Goal: Task Accomplishment & Management: Manage account settings

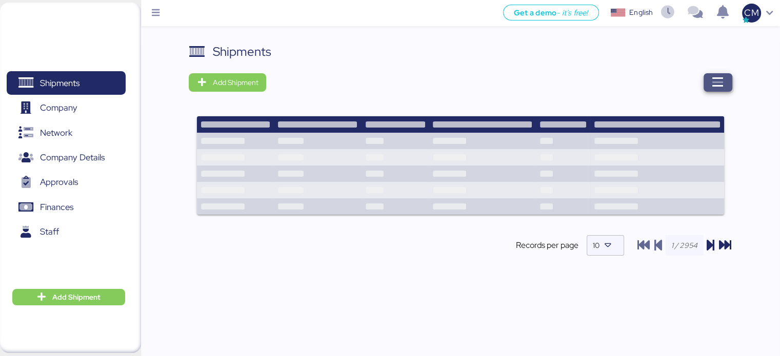
drag, startPoint x: 725, startPoint y: 87, endPoint x: 713, endPoint y: 85, distance: 12.5
click at [722, 85] on span "button" at bounding box center [718, 82] width 29 height 18
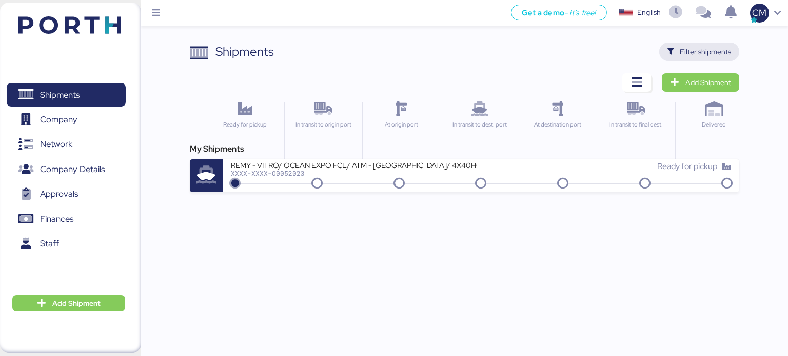
click at [714, 53] on span "Filter shipments" at bounding box center [704, 52] width 51 height 12
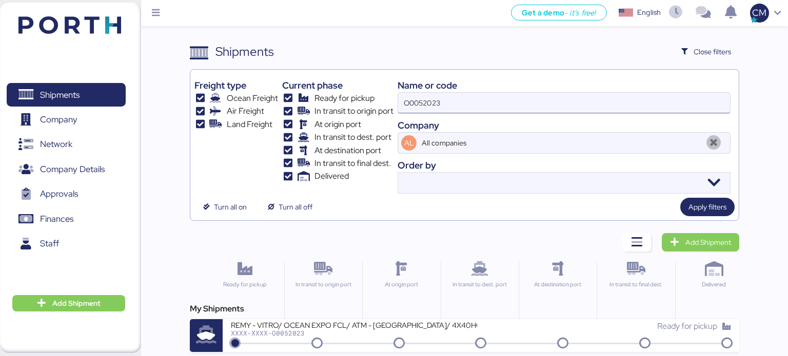
click at [488, 106] on input "O0052023" at bounding box center [564, 103] width 332 height 21
paste input "O0052056"
type input "O0052056"
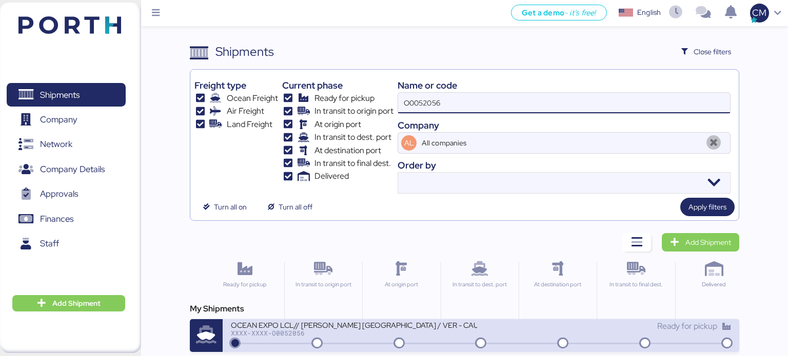
click at [343, 324] on div "OCEAN EXPO LCL// [PERSON_NAME] [GEOGRAPHIC_DATA] / VER - CAUCEDO" at bounding box center [354, 325] width 246 height 9
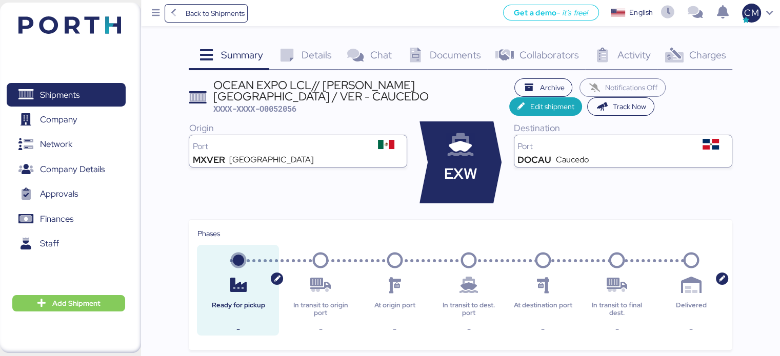
click at [704, 50] on span "Charges" at bounding box center [707, 54] width 37 height 13
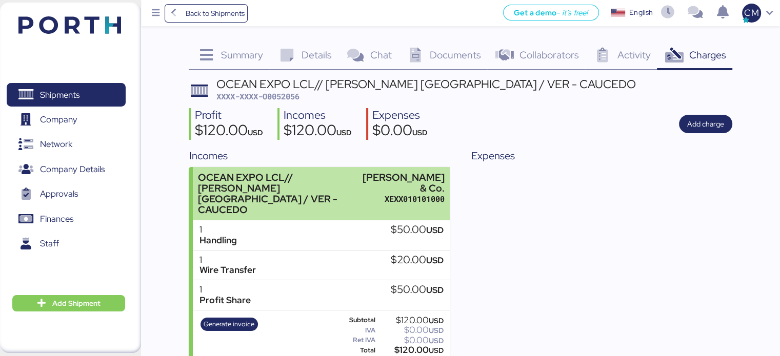
click at [302, 194] on div "OCEAN EXPO LCL// [PERSON_NAME] [GEOGRAPHIC_DATA] / VER - CAUCEDO" at bounding box center [278, 194] width 160 height 44
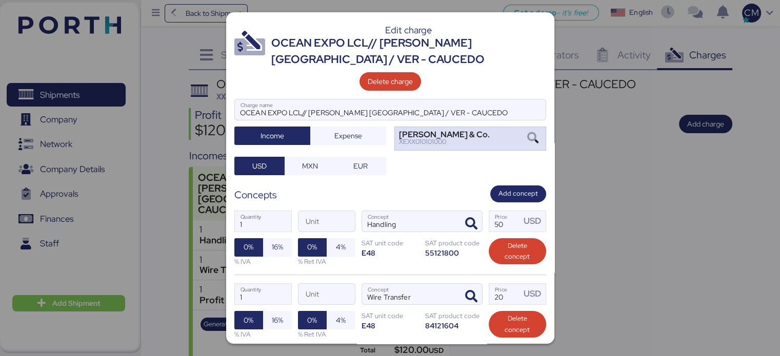
click at [524, 137] on icon at bounding box center [532, 138] width 17 height 11
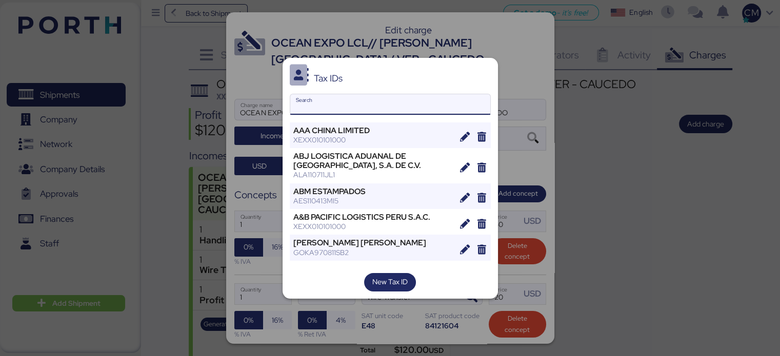
paste input "ILC, LOGISTICS"
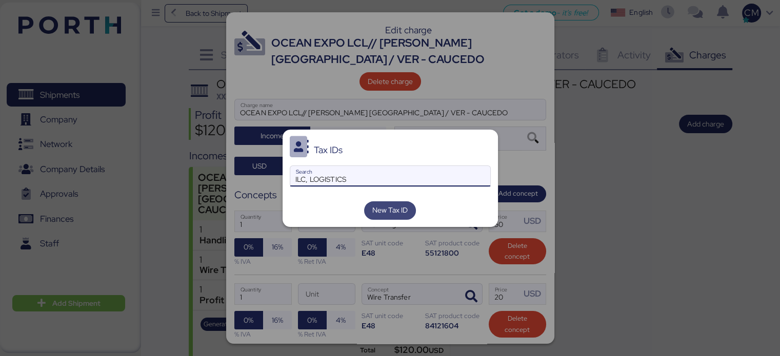
type input "ILC, LOGISTICS"
click at [389, 209] on span "New Tax ID" at bounding box center [389, 210] width 35 height 12
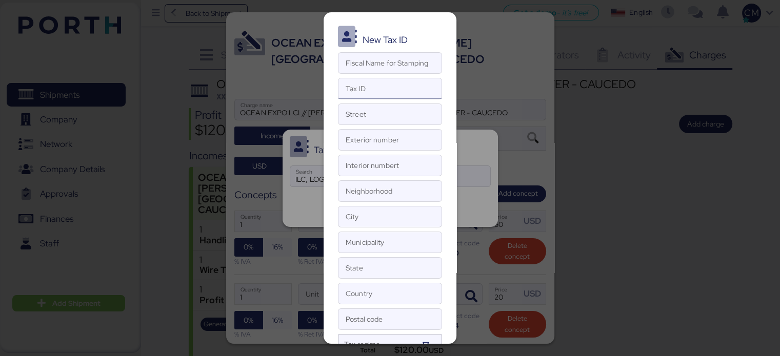
click at [386, 89] on input "Tax ID" at bounding box center [389, 88] width 103 height 21
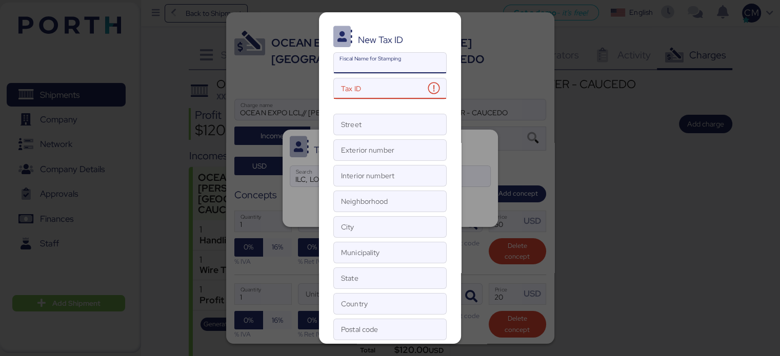
click at [379, 69] on input "Fiscal Name for Stamping" at bounding box center [390, 63] width 112 height 21
paste input "ILC, LOGISTICS"
type input "ILC, LOGISTICS"
click at [388, 79] on input "Tax ID This field is required" at bounding box center [379, 88] width 91 height 21
paste input "ILO1110057D7"
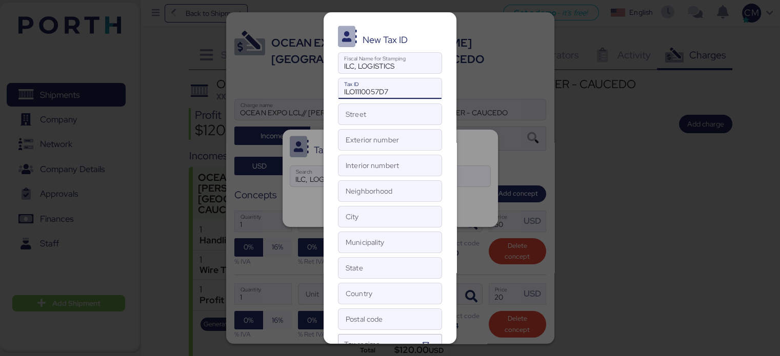
type input "ILO1110057D7"
click at [363, 121] on input "Street" at bounding box center [389, 114] width 103 height 21
type input "Calle Elisa"
click at [381, 141] on input "Exterior number" at bounding box center [389, 140] width 103 height 21
type input "19"
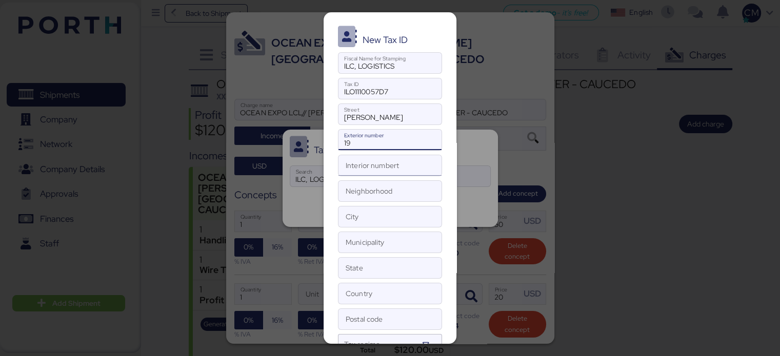
click at [386, 165] on input "Interior numbert" at bounding box center [389, 165] width 103 height 21
type input "204"
click at [374, 116] on input "Calle Elisa" at bounding box center [389, 114] width 103 height 21
type input "Calle Elisa y Calle Virginia"
click at [369, 195] on input "Neighborhood" at bounding box center [389, 191] width 103 height 21
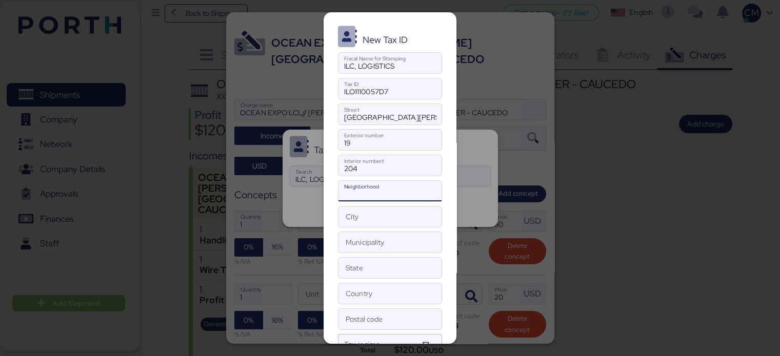
paste input "NATIVITAS"
type input "NATIVITAS"
click at [354, 226] on div "City" at bounding box center [390, 217] width 104 height 22
click at [354, 226] on input "City" at bounding box center [389, 217] width 103 height 21
paste input "CIUDAD DE MEXICO"
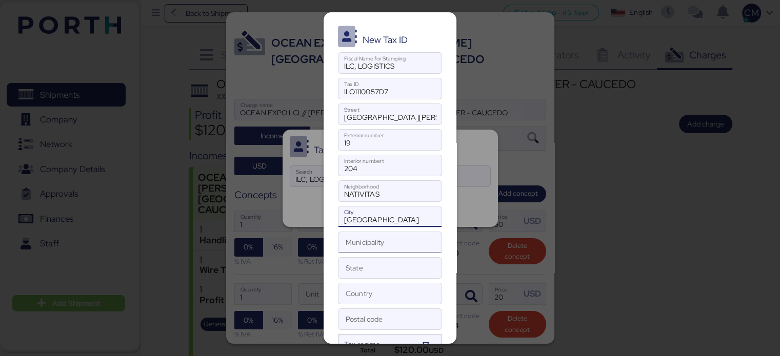
type input "CIUDAD DE MEXICO"
click at [372, 245] on input "Municipality" at bounding box center [389, 242] width 103 height 21
click at [367, 245] on input "Municipality" at bounding box center [389, 242] width 103 height 21
paste input "BENITO JUAREZ"
type input "BENITO JUAREZ"
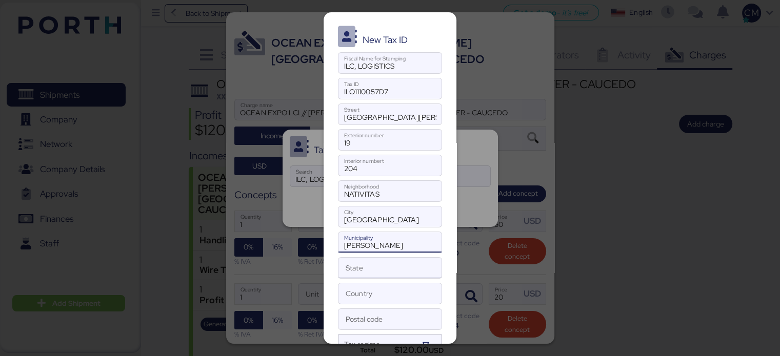
click at [367, 262] on input "State" at bounding box center [389, 268] width 103 height 21
click at [394, 227] on div "New Tax ID ILC, LOGISTICS Fiscal Name for Stamping ILO1110057D7 Tax ID Calle El…" at bounding box center [390, 178] width 133 height 332
click at [390, 221] on input "CIUDAD DE MEXICO" at bounding box center [389, 217] width 103 height 21
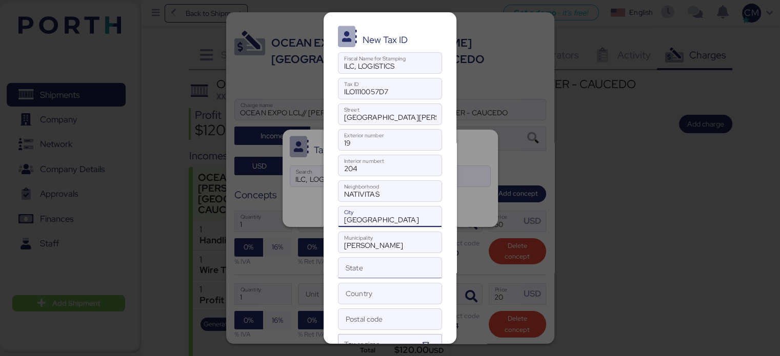
click at [354, 270] on input "State" at bounding box center [389, 268] width 103 height 21
paste input "CIUDAD DE MEXICO"
type input "CIUDAD DE MEXICO"
click at [363, 298] on input "Country" at bounding box center [389, 294] width 103 height 21
type input "México"
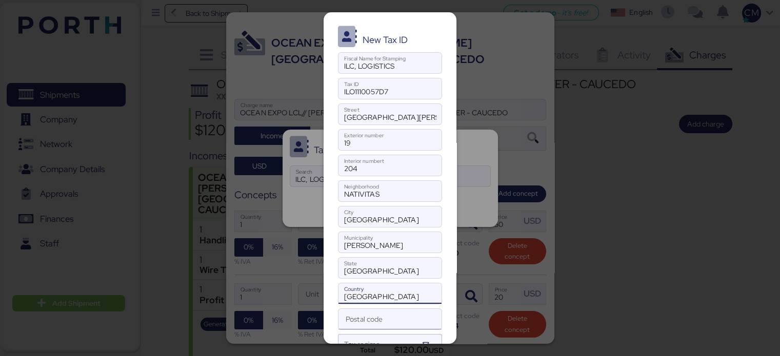
scroll to position [47, 0]
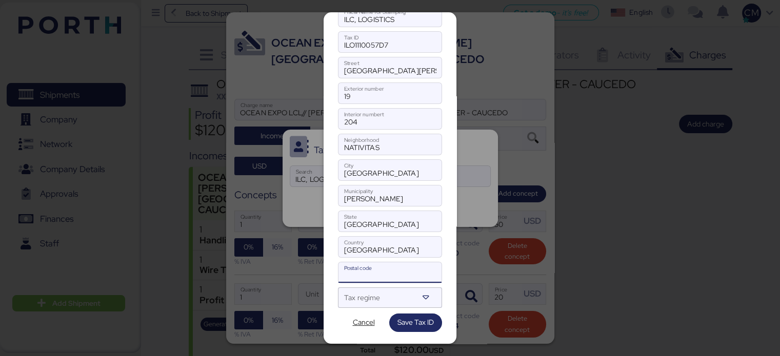
click at [364, 268] on input "Postal code" at bounding box center [389, 273] width 103 height 21
paste input "03500"
type input "03500"
click at [366, 295] on div at bounding box center [380, 301] width 73 height 13
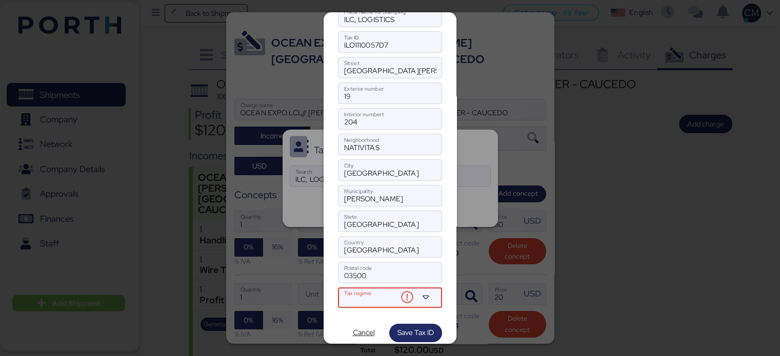
click at [347, 300] on div at bounding box center [371, 301] width 54 height 13
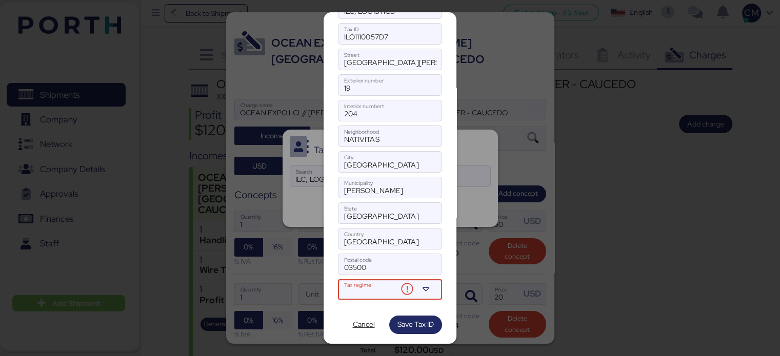
scroll to position [57, 0]
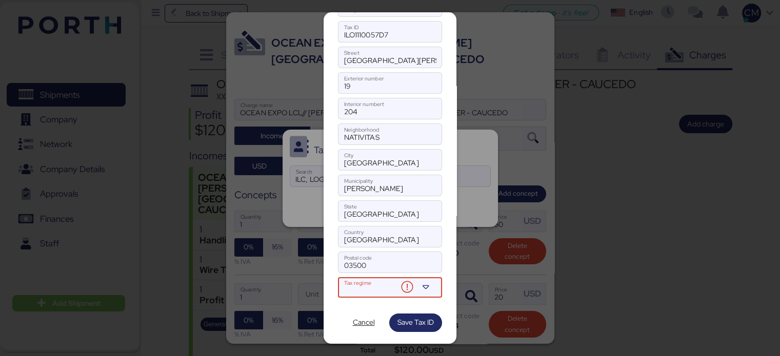
click at [364, 288] on div at bounding box center [371, 291] width 54 height 13
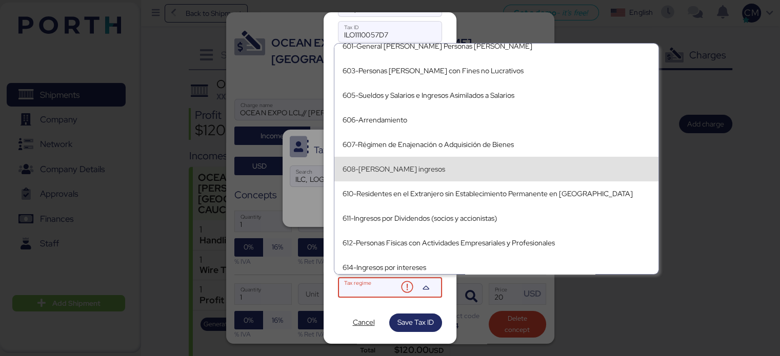
scroll to position [0, 0]
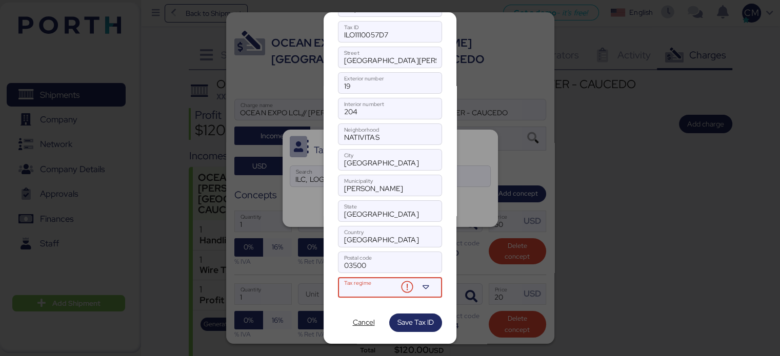
click at [386, 286] on div at bounding box center [371, 291] width 54 height 13
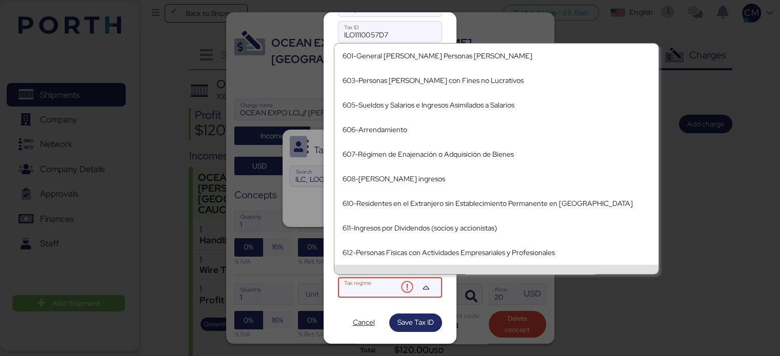
click at [355, 285] on div at bounding box center [371, 291] width 54 height 13
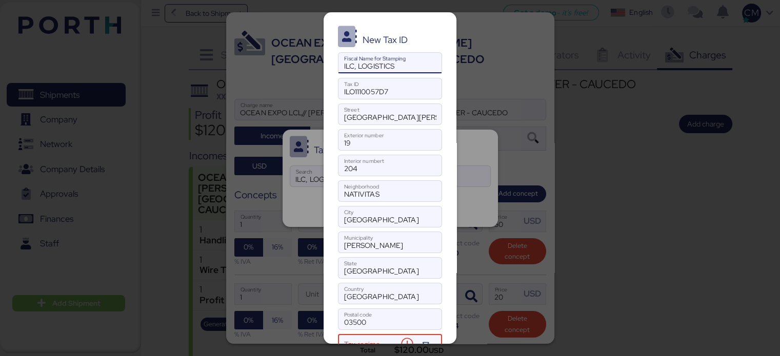
click at [416, 67] on input "ILC, LOGISTICS" at bounding box center [389, 63] width 103 height 21
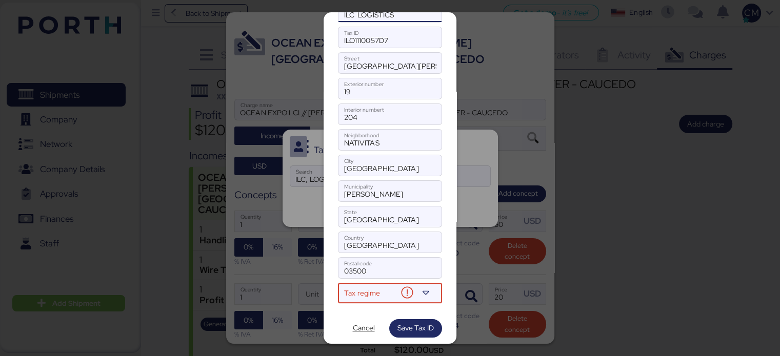
type input "ILC LOGISTICS"
click at [412, 295] on div at bounding box center [409, 293] width 22 height 21
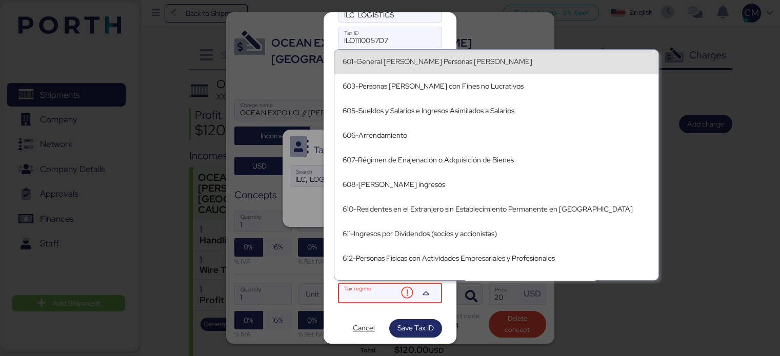
click at [455, 62] on div "601-General de Ley Personas Morales" at bounding box center [497, 61] width 308 height 9
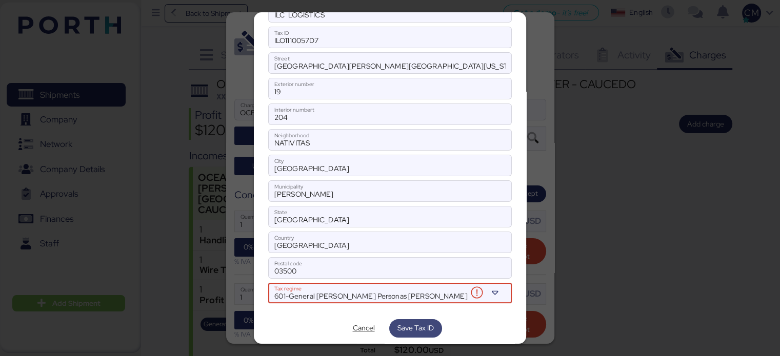
click at [419, 328] on span "Save Tax ID" at bounding box center [415, 328] width 36 height 12
click at [490, 295] on icon at bounding box center [495, 293] width 10 height 10
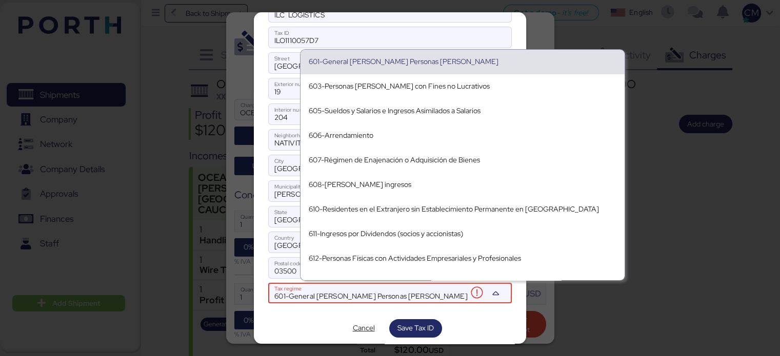
click at [444, 57] on div "601-General de Ley Personas Morales" at bounding box center [463, 61] width 308 height 9
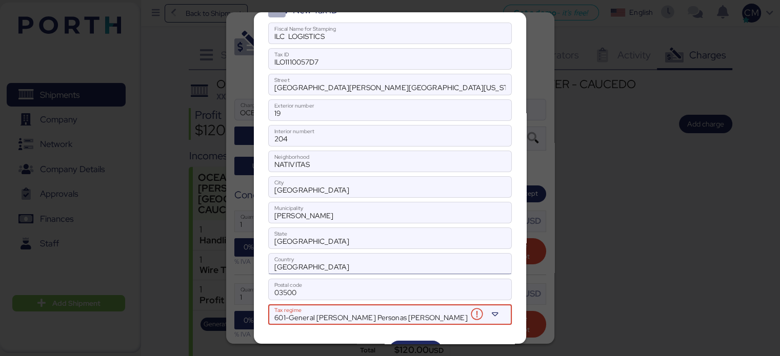
scroll to position [57, 0]
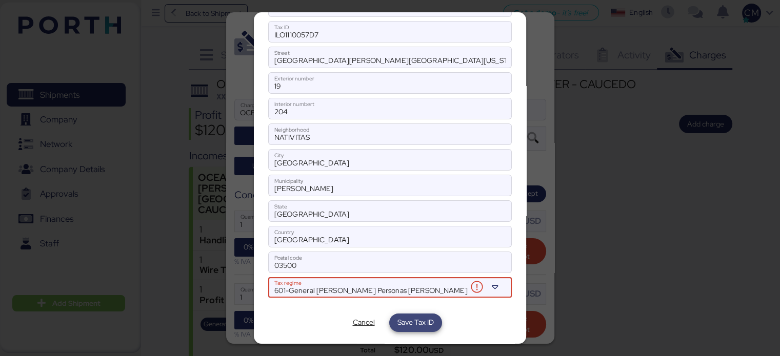
click at [412, 317] on span "Save Tax ID" at bounding box center [415, 322] width 36 height 12
click at [345, 253] on input "03500" at bounding box center [390, 262] width 242 height 21
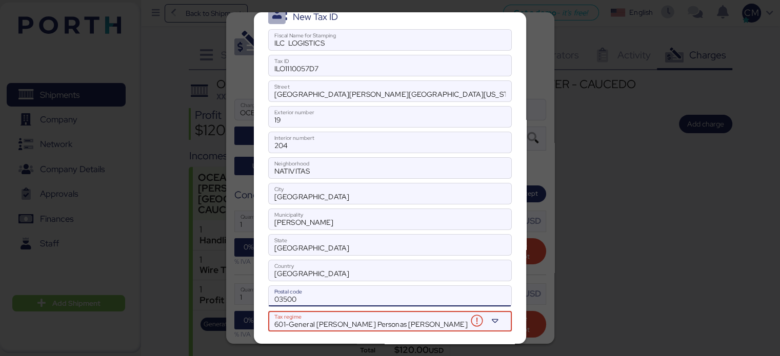
scroll to position [6, 0]
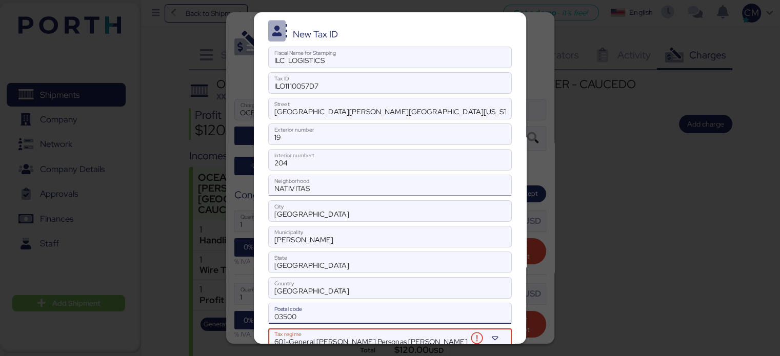
click at [344, 182] on input "NATIVITAS" at bounding box center [390, 185] width 242 height 21
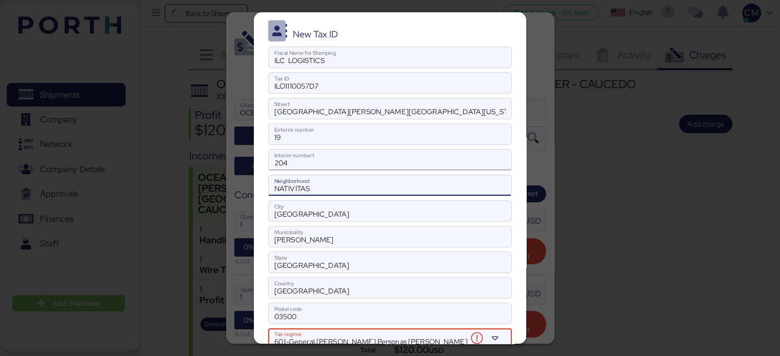
click at [336, 165] on input "204" at bounding box center [390, 160] width 242 height 21
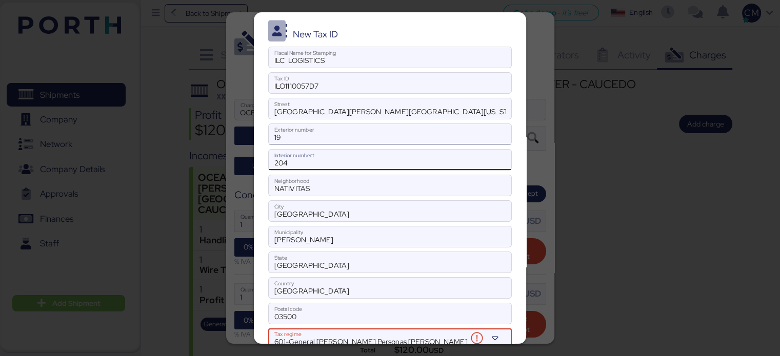
click at [325, 141] on input "19" at bounding box center [390, 134] width 242 height 21
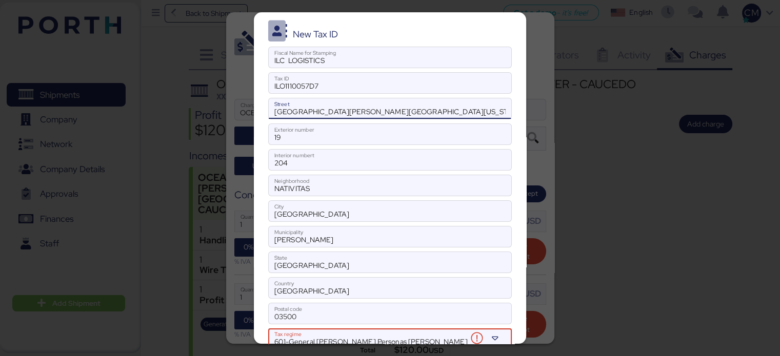
click at [402, 112] on input "Calle Elisa y Calle Virginia" at bounding box center [390, 108] width 242 height 21
click at [363, 86] on input "ILO1110057D7" at bounding box center [390, 83] width 242 height 21
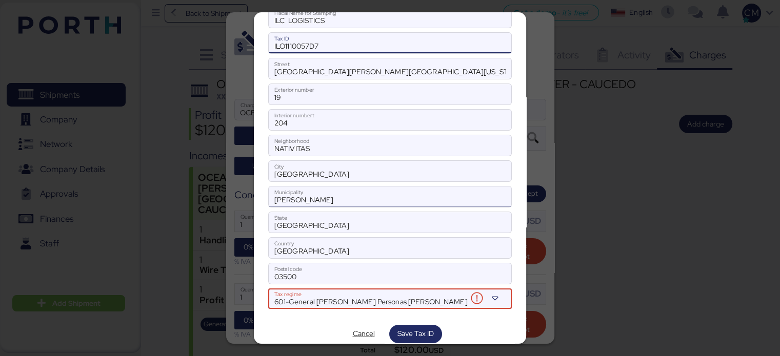
scroll to position [57, 0]
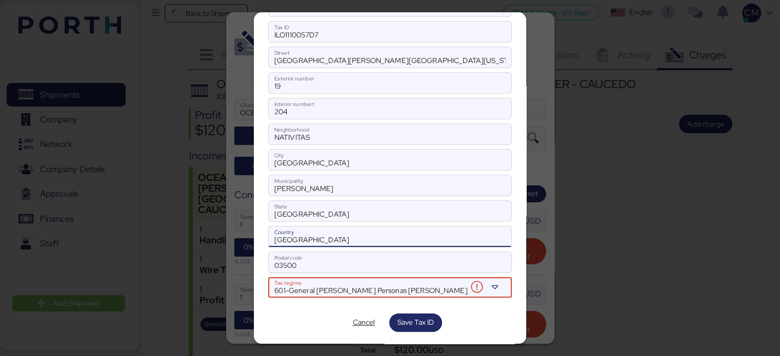
click at [316, 235] on input "México" at bounding box center [390, 237] width 242 height 21
click at [338, 238] on input "Mexico" at bounding box center [390, 237] width 242 height 21
type input "MEXICO"
click at [416, 308] on div "New Tax ID ILC LOGISTICS Fiscal Name for Stamping ILO1110057D7 Tax ID Calle Eli…" at bounding box center [390, 178] width 272 height 332
click at [417, 316] on span "Save Tax ID" at bounding box center [415, 323] width 36 height 14
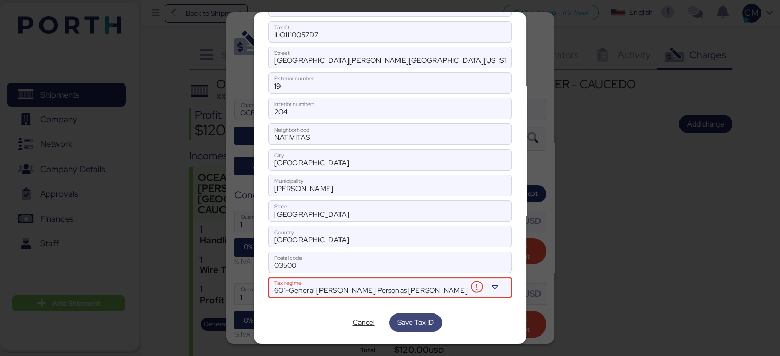
click at [410, 316] on span "Save Tax ID" at bounding box center [415, 322] width 36 height 12
click at [330, 262] on input "03500" at bounding box center [390, 262] width 242 height 21
click at [361, 326] on span "Cancel" at bounding box center [363, 322] width 22 height 12
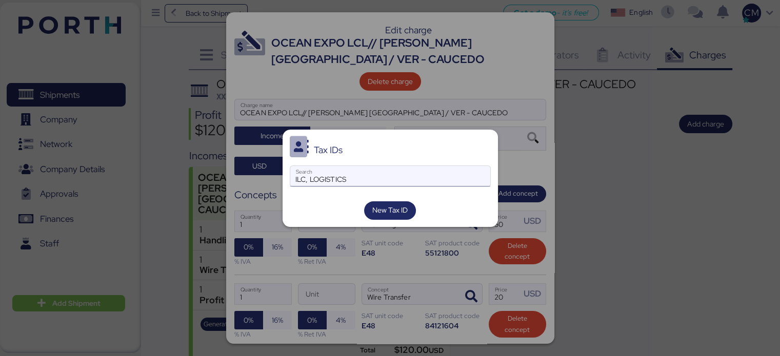
click at [321, 184] on input "ILC, LOGISTICS" at bounding box center [390, 176] width 200 height 21
click at [307, 181] on input "ILC, LOGISTICS" at bounding box center [390, 176] width 200 height 21
type input "ILC LOGISTICS"
click at [390, 208] on span "New Tax ID" at bounding box center [389, 210] width 35 height 12
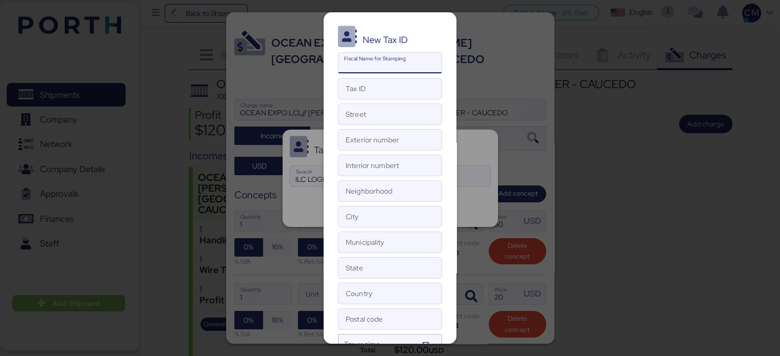
click at [382, 61] on input "Fiscal Name for Stamping" at bounding box center [389, 63] width 103 height 21
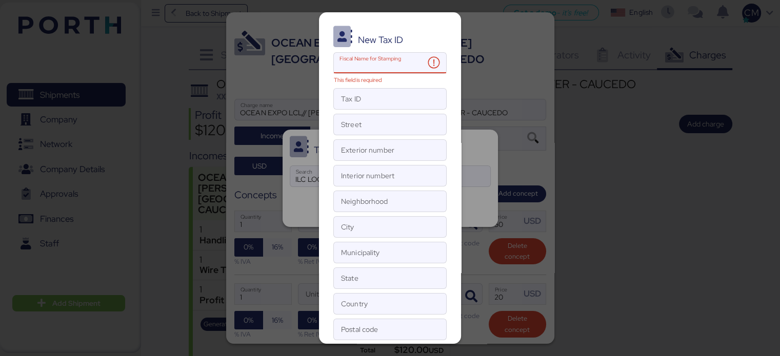
paste input "ILC, LOGISTICS"
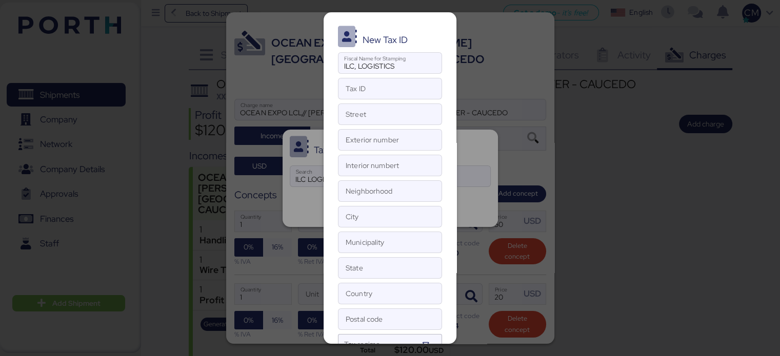
drag, startPoint x: 358, startPoint y: 77, endPoint x: 350, endPoint y: 73, distance: 9.6
click at [350, 73] on div "This field is required" at bounding box center [362, 75] width 48 height 6
click at [352, 68] on input "ILC, LOGISTICS" at bounding box center [389, 63] width 103 height 21
type input "ILC LOGISTICS"
click at [348, 92] on input "Tax ID" at bounding box center [389, 88] width 103 height 21
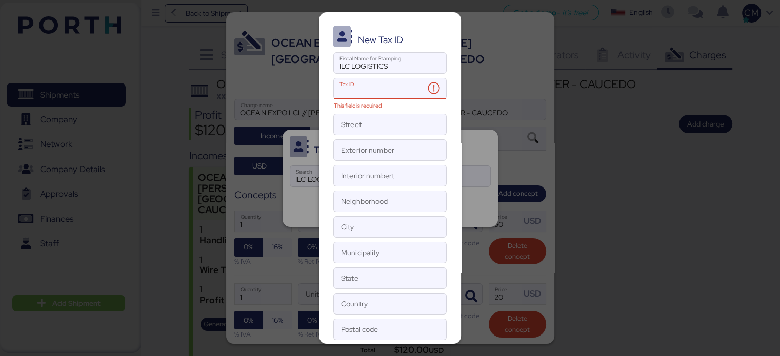
paste input "ILO1110057D7"
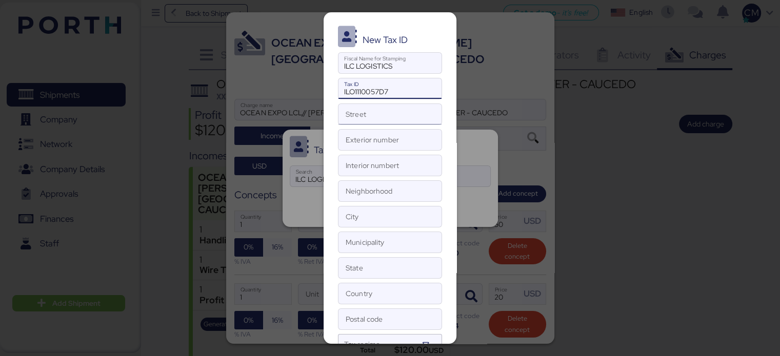
type input "ILO1110057D7"
click at [375, 116] on input "Street" at bounding box center [389, 114] width 103 height 21
type input "c"
type input "Calle Elisa"
click at [378, 136] on input "Exterior number" at bounding box center [389, 140] width 103 height 21
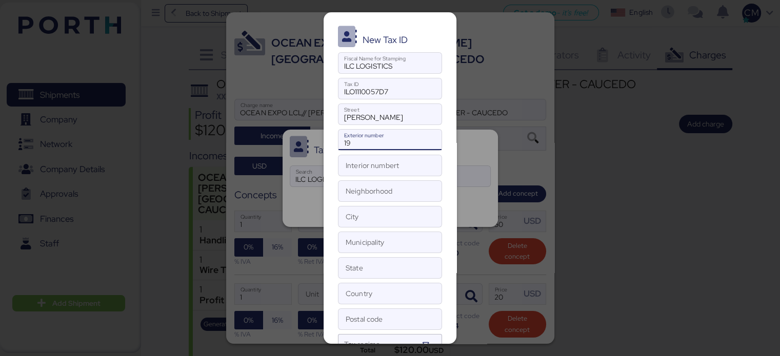
type input "19"
click at [425, 152] on div "New Tax ID ILC LOGISTICS Fiscal Name for Stamping ILO1110057D7 Tax ID Calle Eli…" at bounding box center [390, 178] width 133 height 332
click at [422, 157] on input "Interior numbert" at bounding box center [389, 165] width 103 height 21
type input "204"
click at [355, 194] on input "Neighborhood" at bounding box center [389, 191] width 103 height 21
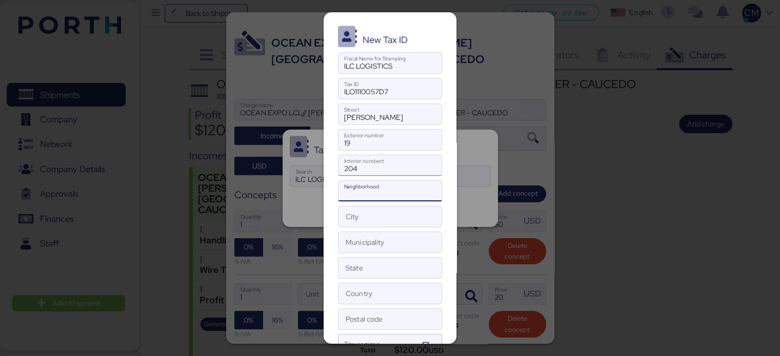
paste input "NATIVITAS"
type input "NATIVITAS"
click at [374, 224] on input "City" at bounding box center [389, 217] width 103 height 21
paste input "CIUDAD DE MEXICO"
type input "CIUDAD DE MEXICO"
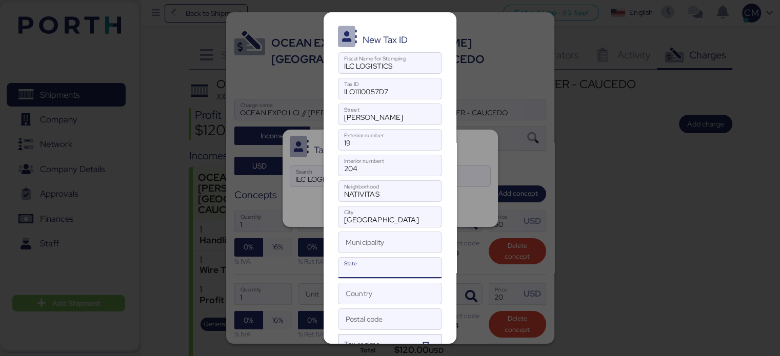
click at [359, 268] on input "State" at bounding box center [389, 268] width 103 height 21
paste input "CIUDAD DE MEXICO"
type input "CIUDAD DE MEXICO"
click at [358, 246] on input "Municipality" at bounding box center [389, 242] width 103 height 21
paste input "BENITO JUAREZ"
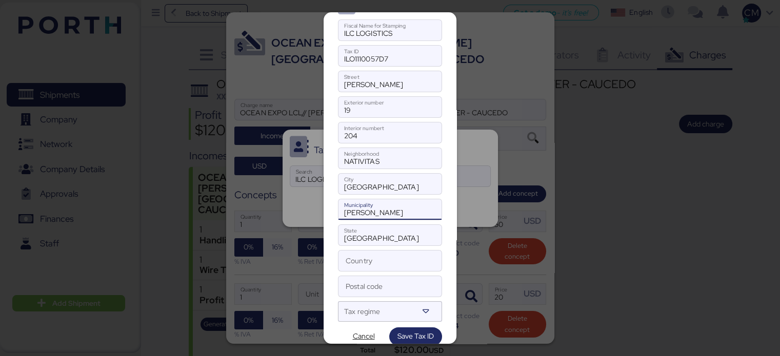
scroll to position [47, 0]
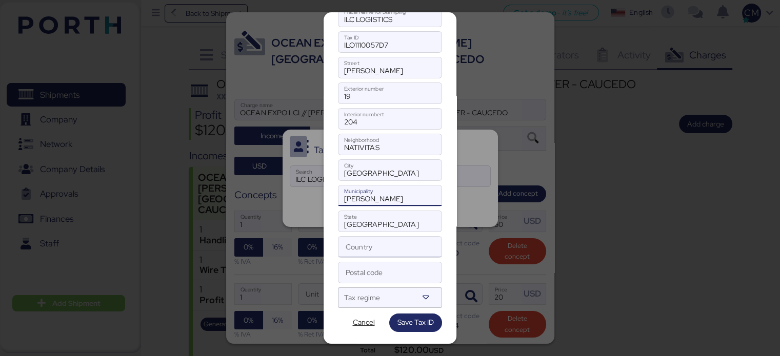
type input "BENITO JUAREZ"
click at [369, 238] on input "Country" at bounding box center [389, 247] width 103 height 21
type input "MEXICO"
click at [371, 271] on input "Postal code" at bounding box center [389, 273] width 103 height 21
paste input "03500"
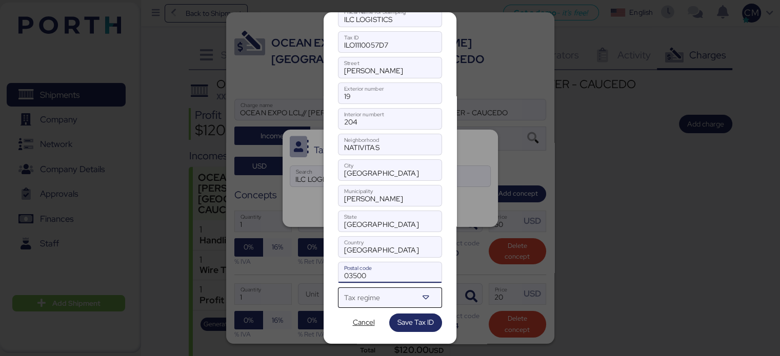
type input "03500"
click at [366, 297] on div at bounding box center [380, 301] width 73 height 13
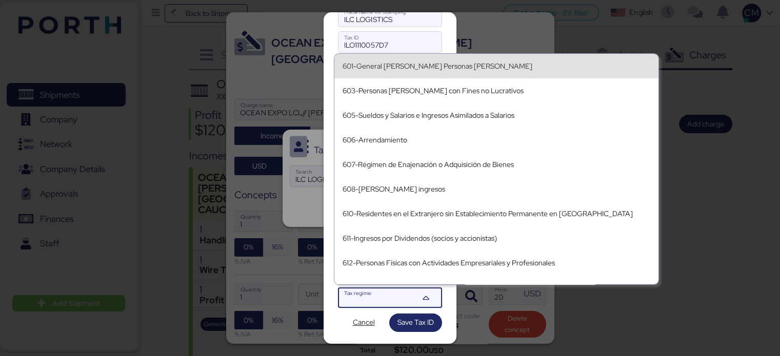
click at [419, 73] on div "601-General de Ley Personas Morales" at bounding box center [497, 66] width 308 height 16
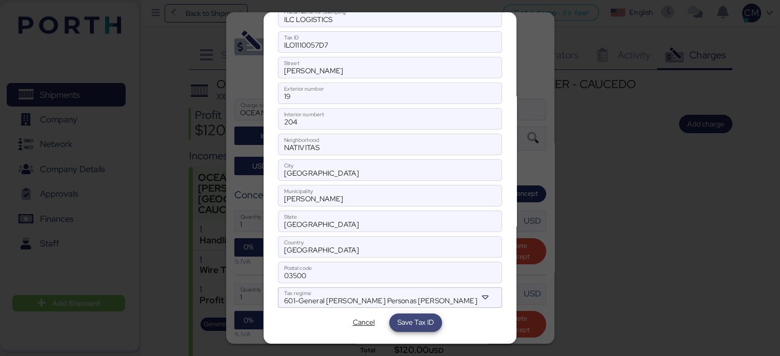
click at [411, 317] on span "Save Tax ID" at bounding box center [415, 322] width 36 height 12
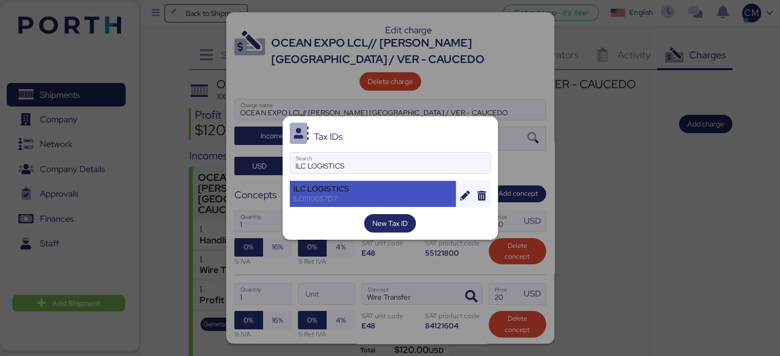
click at [395, 190] on div "ILC LOGISTICS" at bounding box center [372, 189] width 159 height 9
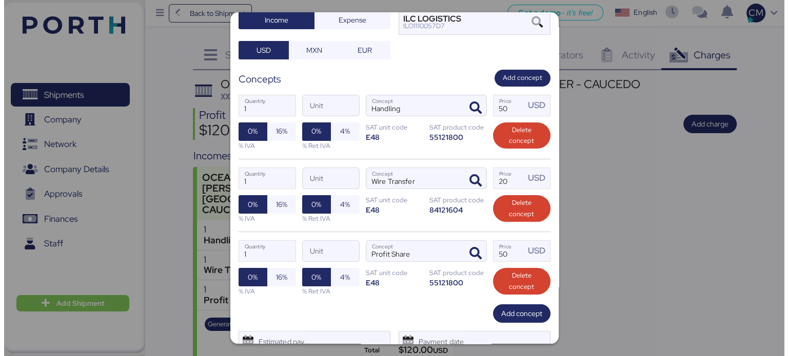
scroll to position [156, 0]
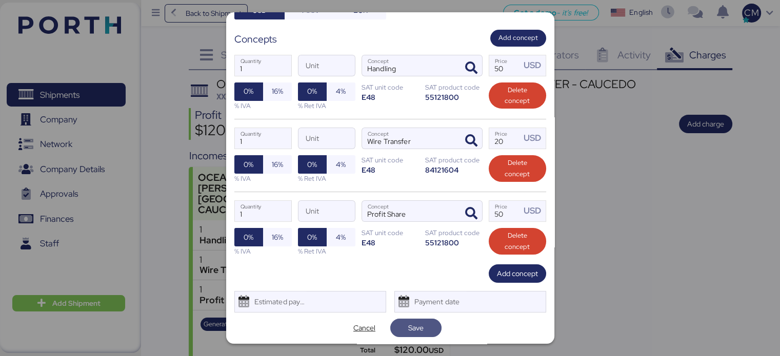
click at [408, 328] on span "Save" at bounding box center [415, 328] width 15 height 12
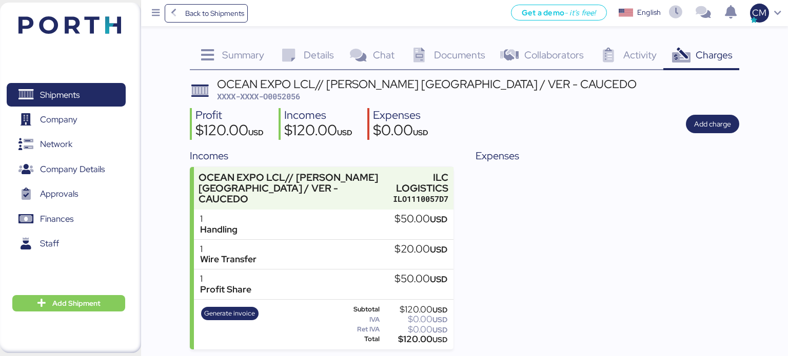
click at [531, 227] on div "Expenses" at bounding box center [607, 249] width 264 height 202
click at [512, 216] on div "Expenses" at bounding box center [607, 249] width 264 height 202
click at [537, 228] on div "Expenses" at bounding box center [607, 249] width 264 height 202
click at [512, 227] on div "Expenses" at bounding box center [607, 249] width 264 height 202
click at [502, 239] on div "Expenses" at bounding box center [607, 249] width 264 height 202
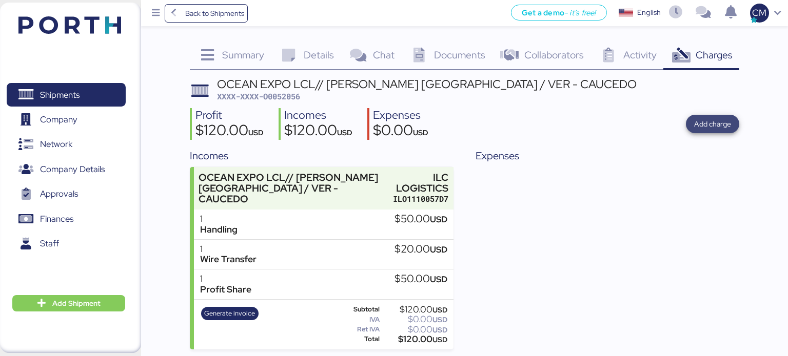
click at [710, 123] on span "Add charge" at bounding box center [712, 124] width 37 height 12
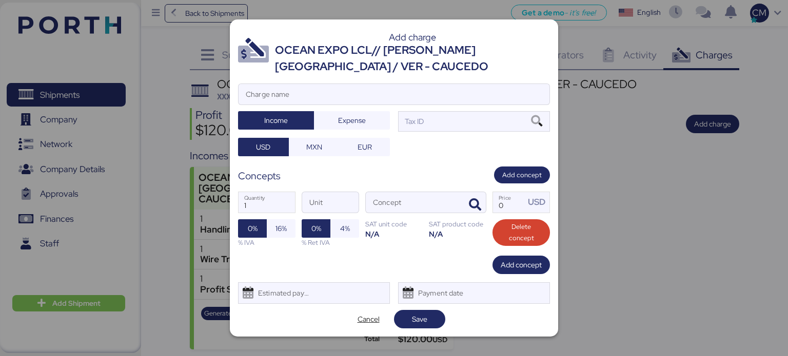
click at [322, 83] on div "Add charge OCEAN EXPO LCL// HARRY HEISEN - KERRY MÉXICO / VER - CAUCEDO Charge …" at bounding box center [394, 177] width 328 height 317
click at [322, 94] on input "Charge name" at bounding box center [393, 94] width 311 height 21
click at [363, 325] on span "Cancel" at bounding box center [368, 319] width 22 height 12
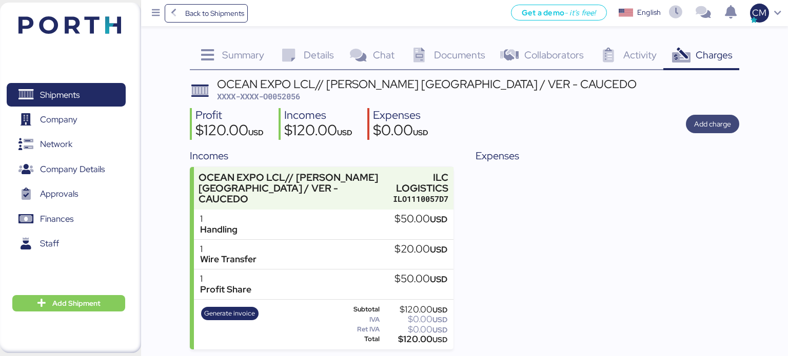
click at [728, 124] on span "Add charge" at bounding box center [712, 124] width 37 height 12
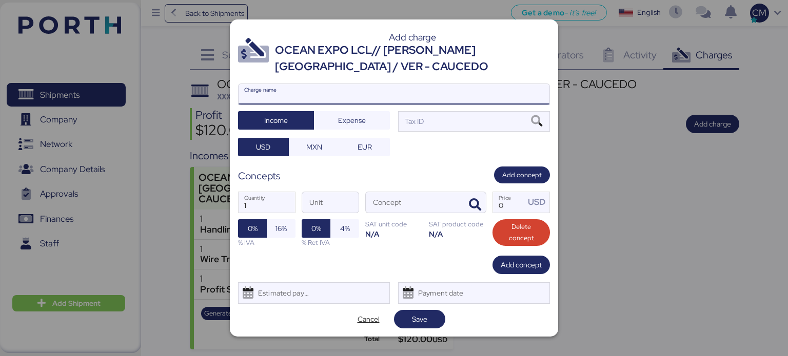
click at [287, 97] on input "Charge name" at bounding box center [393, 94] width 311 height 21
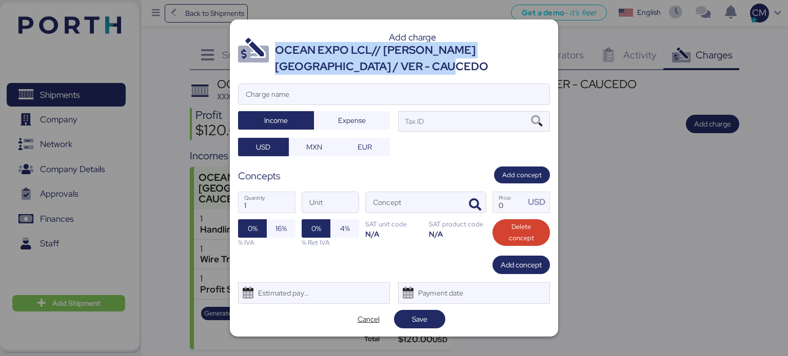
drag, startPoint x: 442, startPoint y: 69, endPoint x: 275, endPoint y: 46, distance: 168.3
click at [275, 46] on div "OCEAN EXPO LCL// [PERSON_NAME] [GEOGRAPHIC_DATA] / VER - CAUCEDO" at bounding box center [412, 58] width 275 height 33
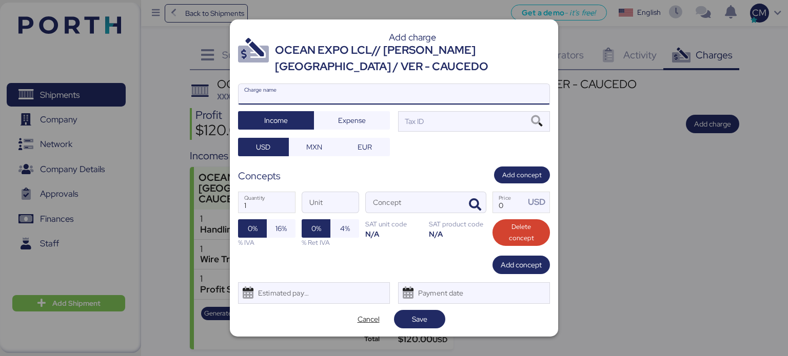
click at [334, 96] on input "Charge name" at bounding box center [393, 94] width 311 height 21
paste input "03500"
type input "03500"
drag, startPoint x: 410, startPoint y: 70, endPoint x: 437, endPoint y: 67, distance: 26.8
click at [412, 70] on div "OCEAN EXPO LCL// [PERSON_NAME] [GEOGRAPHIC_DATA] / VER - CAUCEDO" at bounding box center [412, 58] width 275 height 33
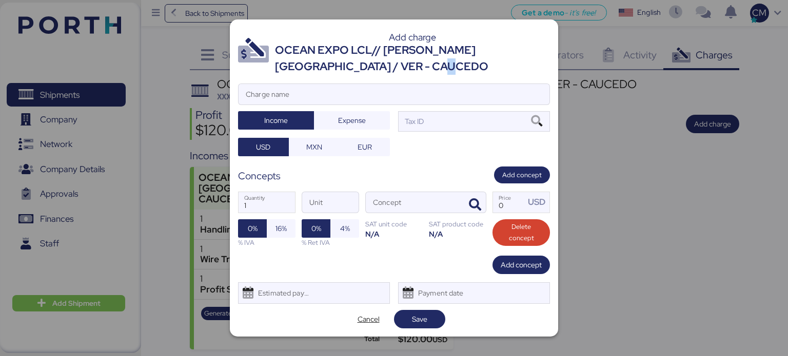
click at [437, 67] on div "OCEAN EXPO LCL// [PERSON_NAME] [GEOGRAPHIC_DATA] / VER - CAUCEDO" at bounding box center [412, 58] width 275 height 33
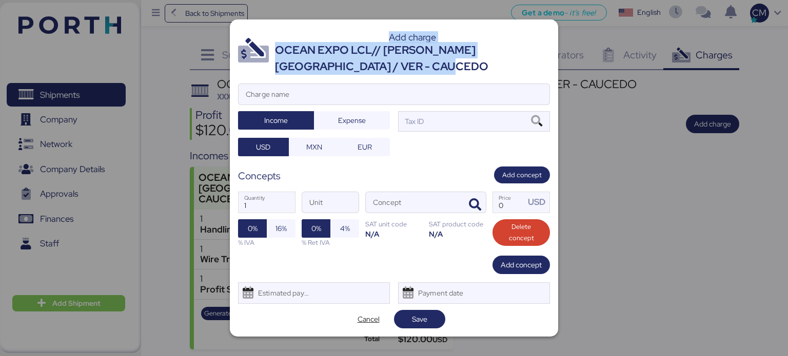
drag, startPoint x: 427, startPoint y: 66, endPoint x: 273, endPoint y: 50, distance: 155.2
click at [273, 50] on header "Add charge OCEAN EXPO LCL// HARRY HEISEN - KERRY MÉXICO / VER - CAUCEDO" at bounding box center [394, 52] width 312 height 48
click at [295, 56] on div "OCEAN EXPO LCL// [PERSON_NAME] [GEOGRAPHIC_DATA] / VER - CAUCEDO" at bounding box center [412, 58] width 275 height 33
drag, startPoint x: 421, startPoint y: 71, endPoint x: 277, endPoint y: 52, distance: 144.9
click at [277, 52] on div "OCEAN EXPO LCL// [PERSON_NAME] [GEOGRAPHIC_DATA] / VER - CAUCEDO" at bounding box center [412, 58] width 275 height 33
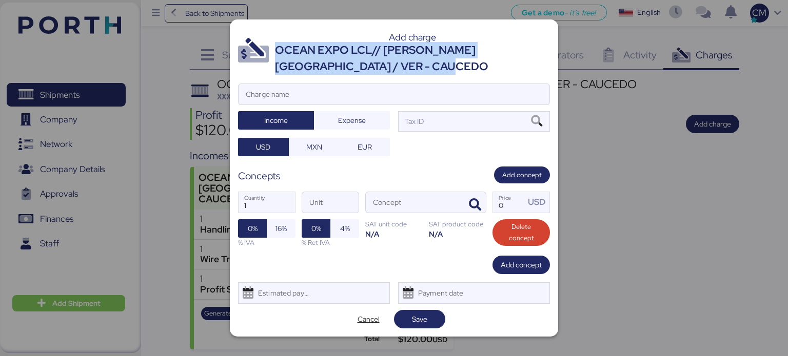
copy div "OCEAN EXPO LCL// [PERSON_NAME] [GEOGRAPHIC_DATA] / VER - CAUCEDO"
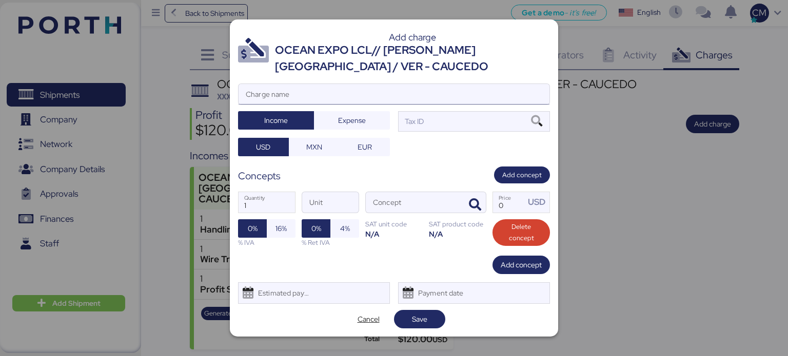
click at [298, 94] on input "Charge name" at bounding box center [393, 94] width 311 height 21
paste input "OCEAN EXPO LCL// [PERSON_NAME] [GEOGRAPHIC_DATA] / VER - CAUCEDO"
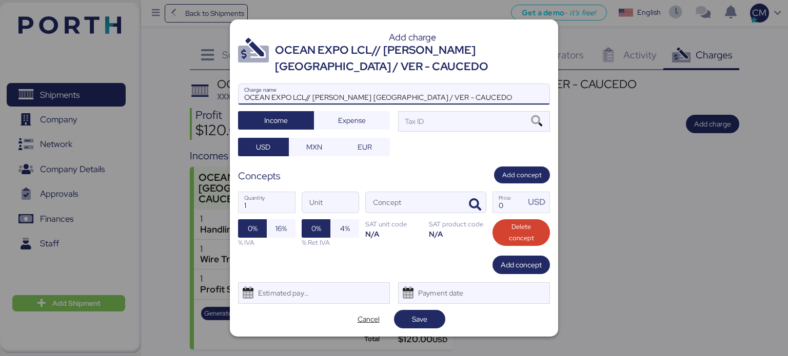
drag, startPoint x: 421, startPoint y: 95, endPoint x: 332, endPoint y: 102, distance: 88.5
click at [332, 102] on input "OCEAN EXPO LCL// [PERSON_NAME] [GEOGRAPHIC_DATA] / VER - CAUCEDO" at bounding box center [393, 94] width 311 height 21
click at [348, 94] on input "OCEAN EXPO LCL// SHIPPER / VER - CAUCEDO" at bounding box center [393, 94] width 311 height 21
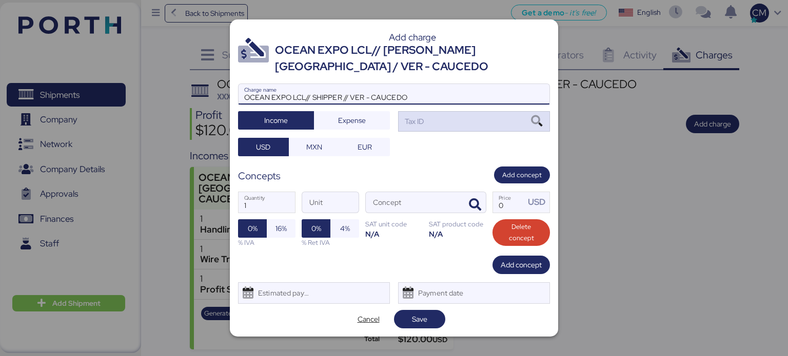
type input "OCEAN EXPO LCL// SHIPPER // VER - CAUCEDO"
click at [438, 129] on div "Tax ID" at bounding box center [474, 121] width 152 height 21
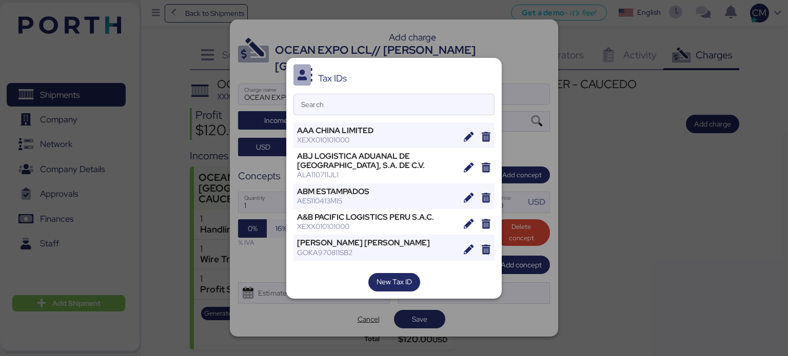
click at [531, 147] on div at bounding box center [394, 178] width 788 height 356
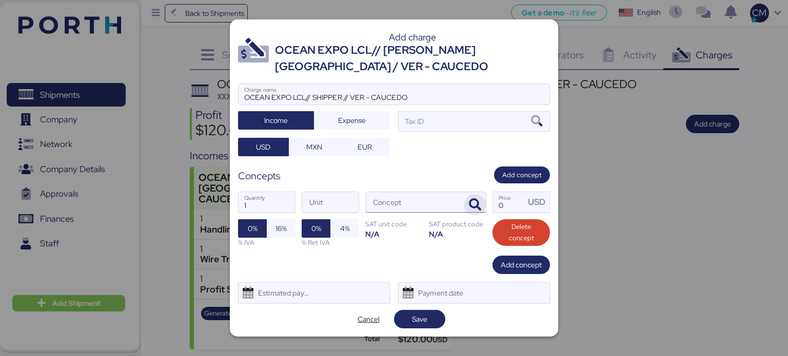
click at [475, 204] on icon "button" at bounding box center [475, 205] width 12 height 12
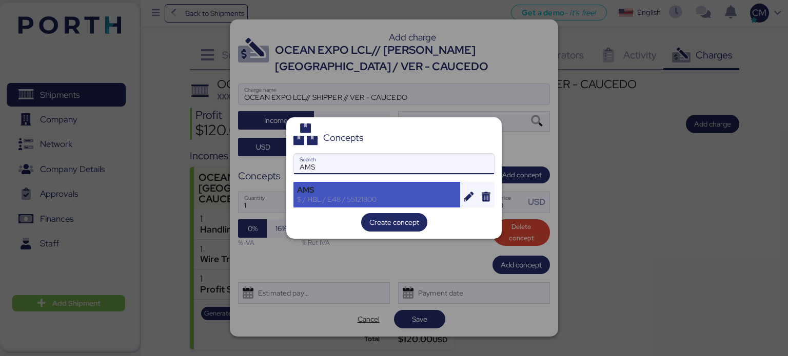
type input "AMS"
click at [365, 189] on div "AMS" at bounding box center [376, 190] width 159 height 9
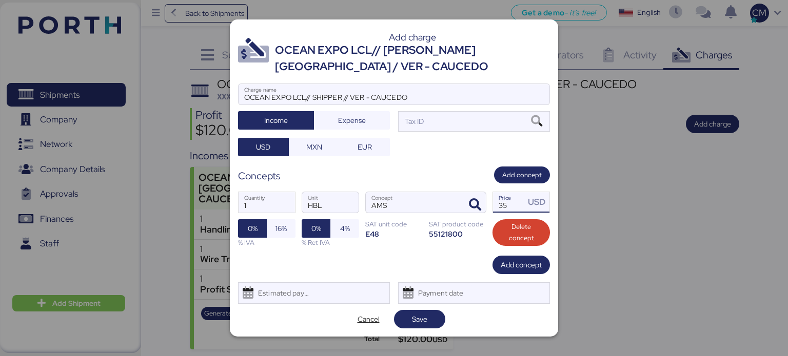
click at [512, 210] on input "35" at bounding box center [509, 202] width 32 height 21
type input "3"
type input "-1"
type input "25"
click at [515, 261] on span "Add concept" at bounding box center [521, 265] width 41 height 12
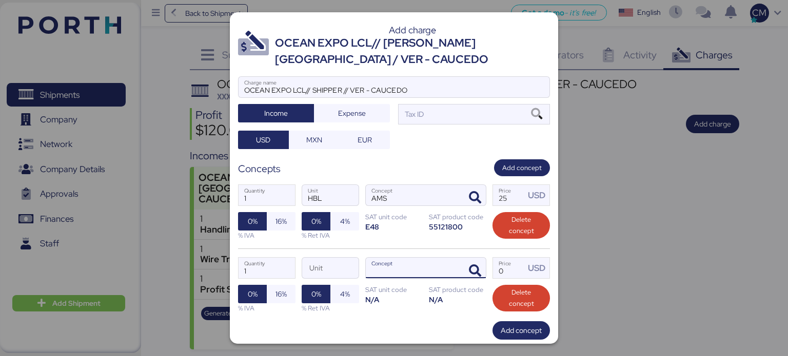
click at [394, 262] on input "Concept" at bounding box center [413, 268] width 95 height 21
type input "h"
click at [478, 274] on span "button" at bounding box center [475, 272] width 22 height 22
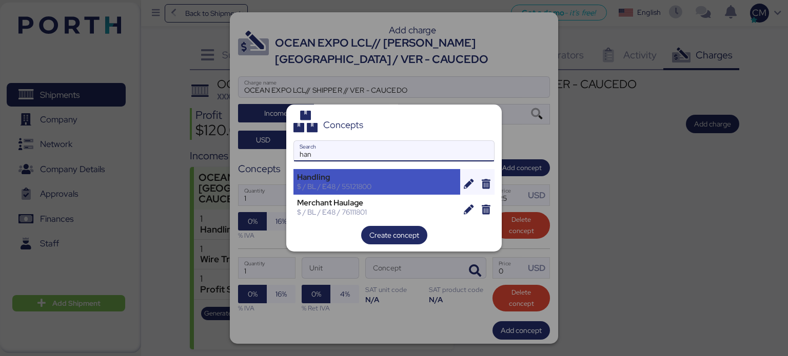
type input "han"
click at [346, 178] on div "Handling" at bounding box center [376, 177] width 159 height 9
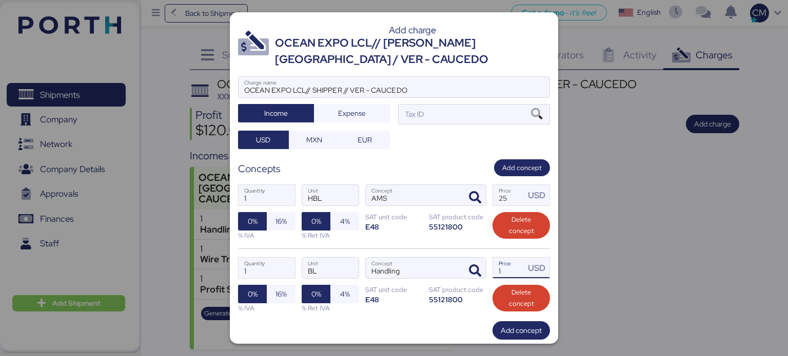
click at [495, 260] on input "1" at bounding box center [509, 268] width 32 height 21
type input "50"
click at [520, 331] on span "Add concept" at bounding box center [521, 331] width 41 height 12
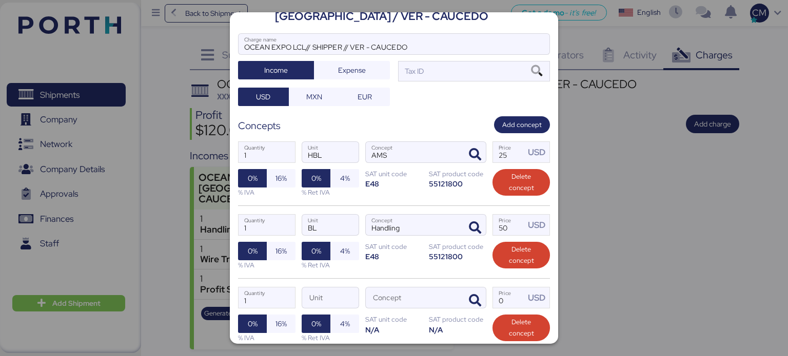
scroll to position [103, 0]
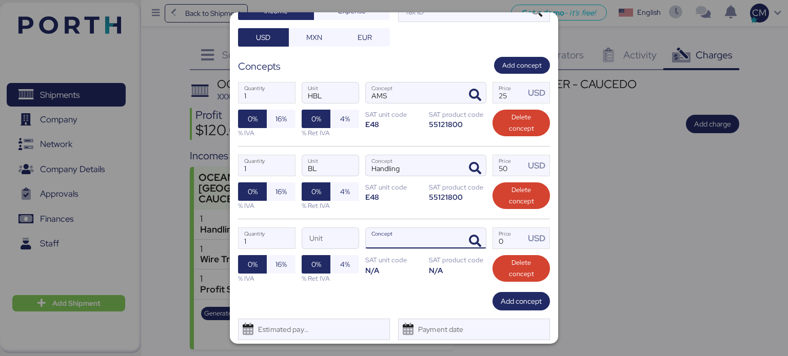
click at [382, 243] on input "Concept" at bounding box center [413, 238] width 95 height 21
type input "d"
click at [466, 233] on span "button" at bounding box center [475, 242] width 22 height 22
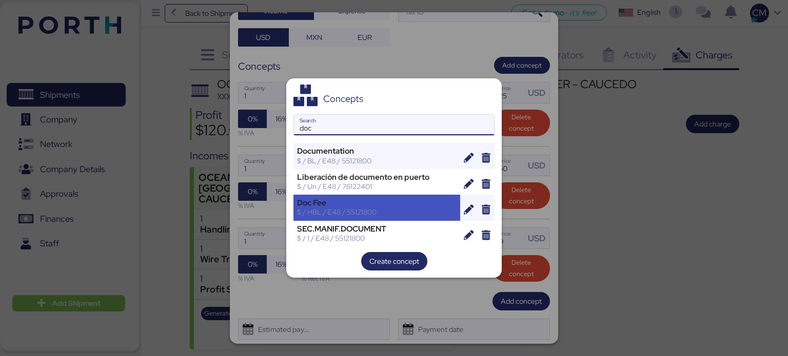
type input "doc"
click at [358, 199] on div "Doc Fee" at bounding box center [376, 202] width 159 height 9
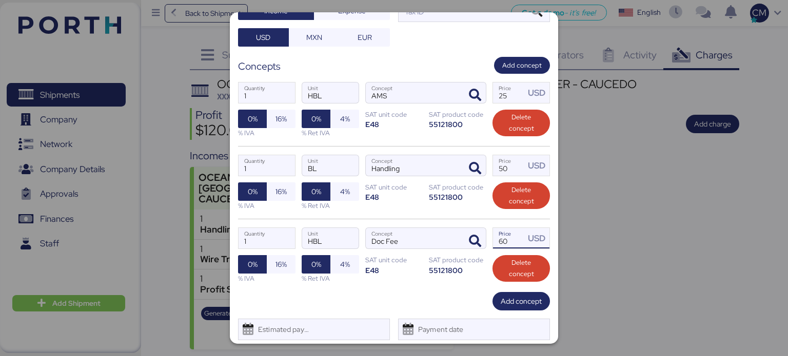
click at [515, 238] on input "60" at bounding box center [509, 238] width 32 height 21
type input "6"
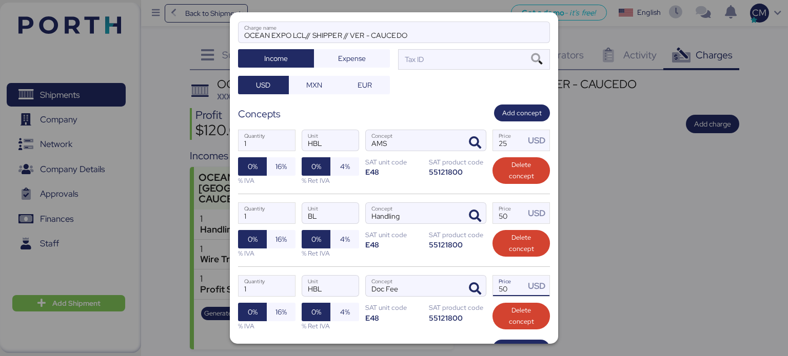
scroll to position [0, 0]
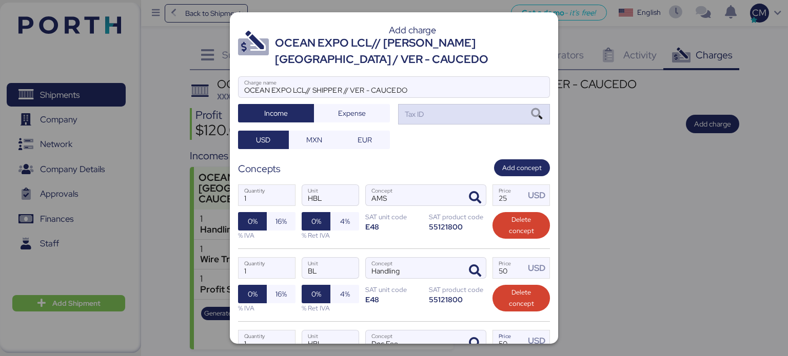
type input "50"
click at [424, 114] on div "Tax ID" at bounding box center [474, 114] width 152 height 21
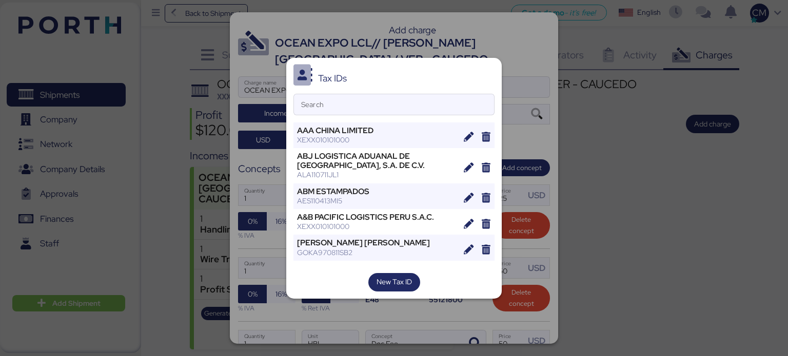
drag, startPoint x: 538, startPoint y: 86, endPoint x: 519, endPoint y: 92, distance: 19.5
click at [537, 86] on div at bounding box center [394, 178] width 788 height 356
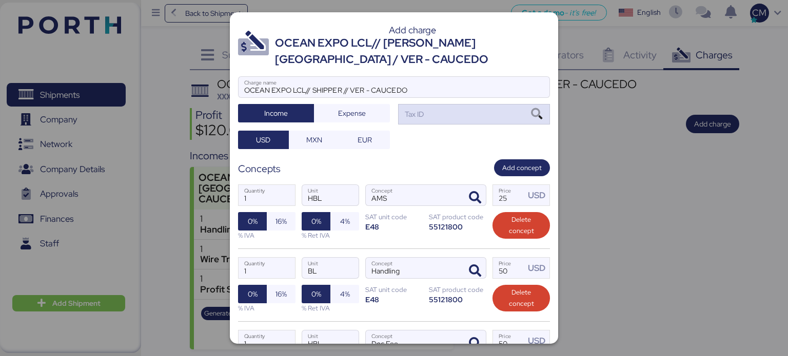
click at [427, 116] on div "Tax ID" at bounding box center [474, 114] width 152 height 21
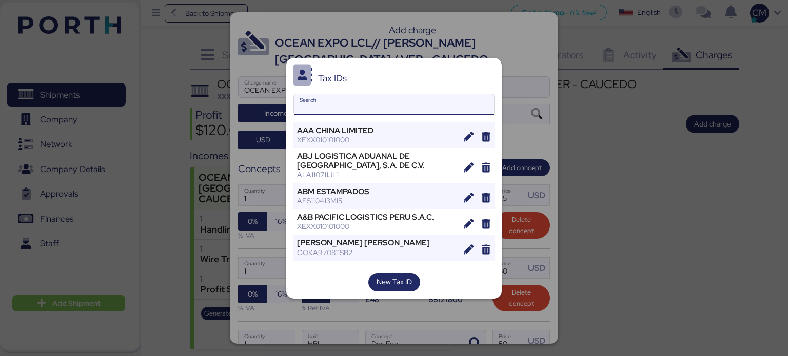
click at [322, 102] on input "Search" at bounding box center [394, 104] width 200 height 21
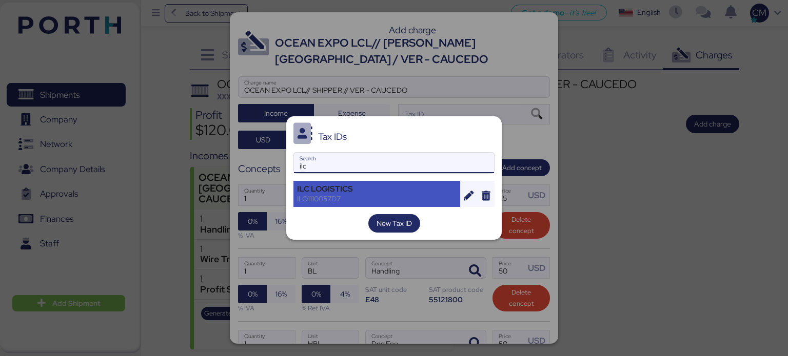
type input "ilc"
click at [363, 197] on div "ILO1110057D7" at bounding box center [376, 198] width 159 height 9
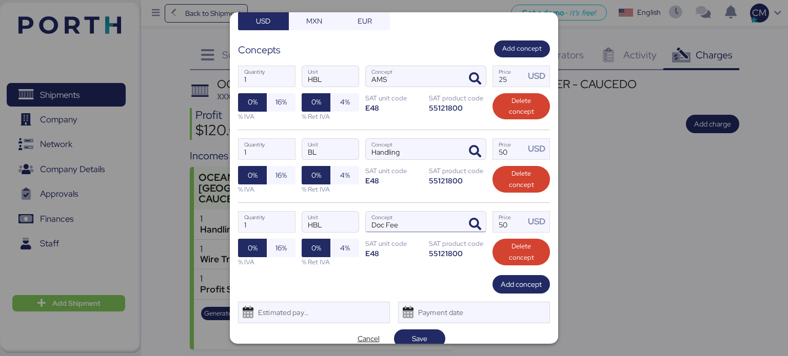
scroll to position [133, 0]
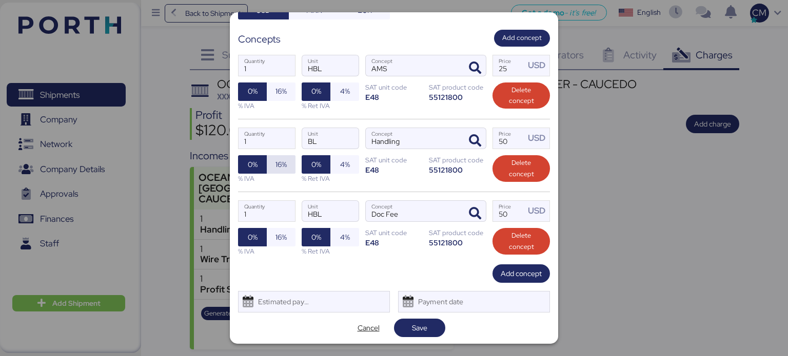
click at [278, 167] on span "16%" at bounding box center [280, 164] width 11 height 12
click at [289, 242] on span "16%" at bounding box center [281, 237] width 29 height 18
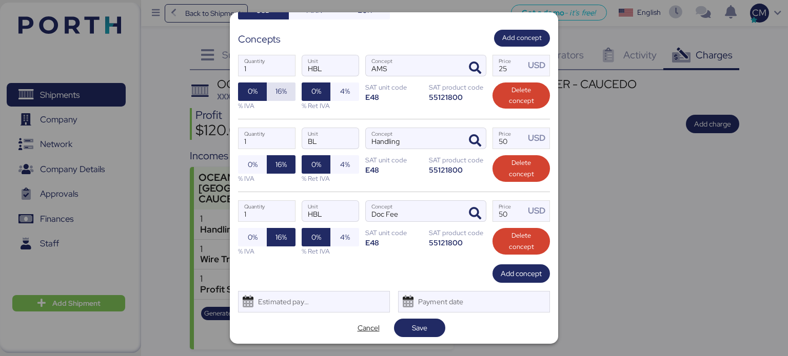
click at [283, 93] on span "16%" at bounding box center [280, 91] width 11 height 12
click at [424, 330] on span "Save" at bounding box center [419, 328] width 35 height 14
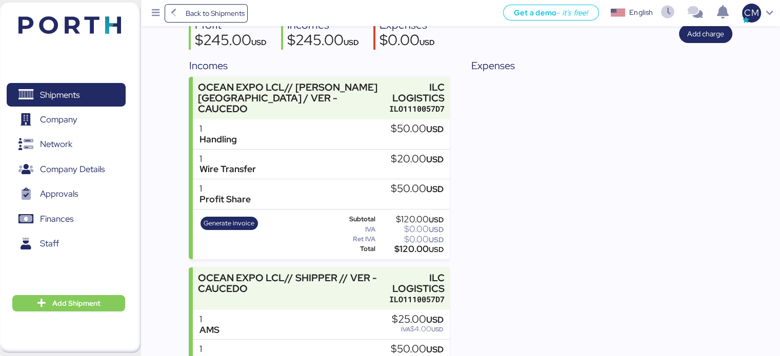
scroll to position [88, 0]
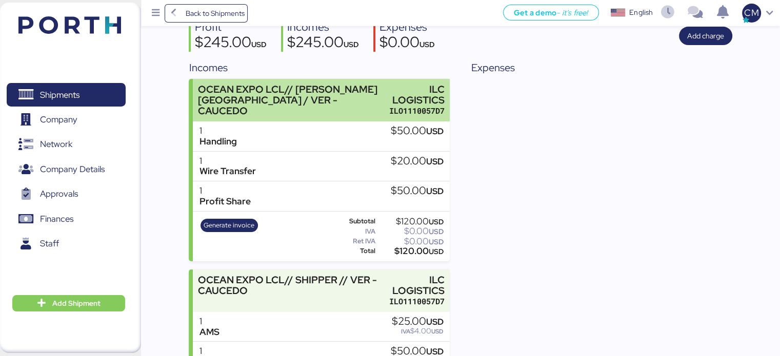
click at [440, 107] on div "ILO1110057D7" at bounding box center [416, 111] width 55 height 11
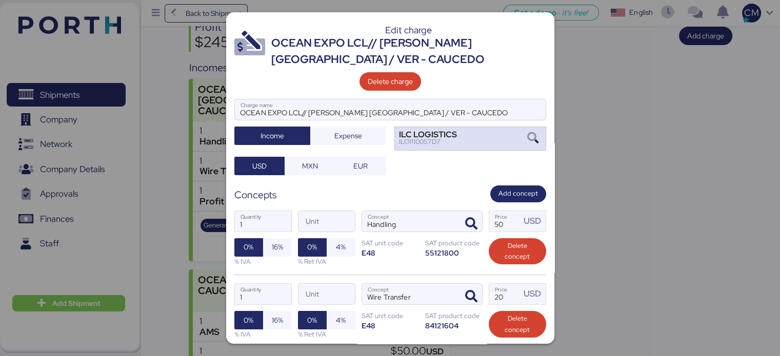
click at [490, 138] on div "ILC LOGISTICS ILO1110057D7" at bounding box center [470, 139] width 152 height 24
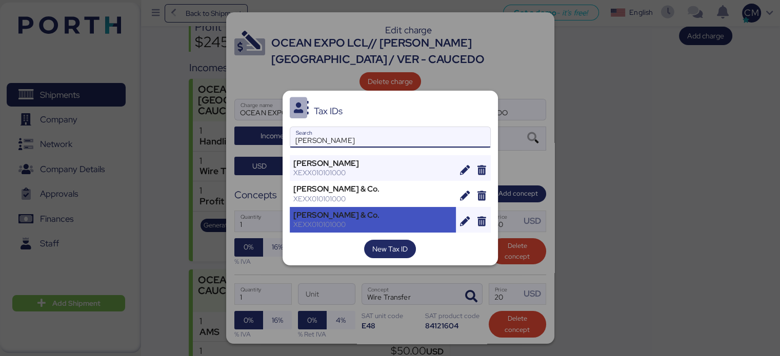
type input "harr"
click at [383, 223] on div "XEXX010101000" at bounding box center [372, 224] width 159 height 9
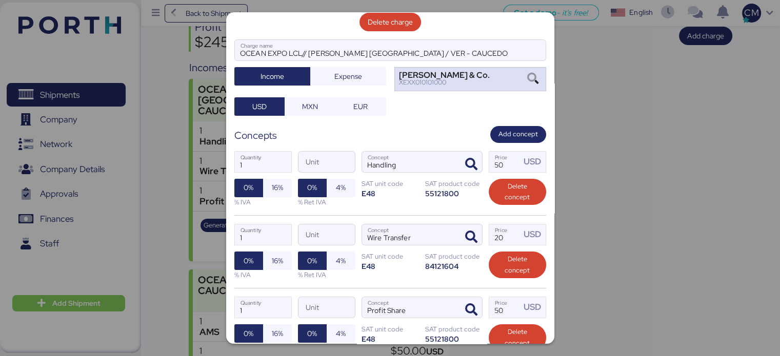
scroll to position [156, 0]
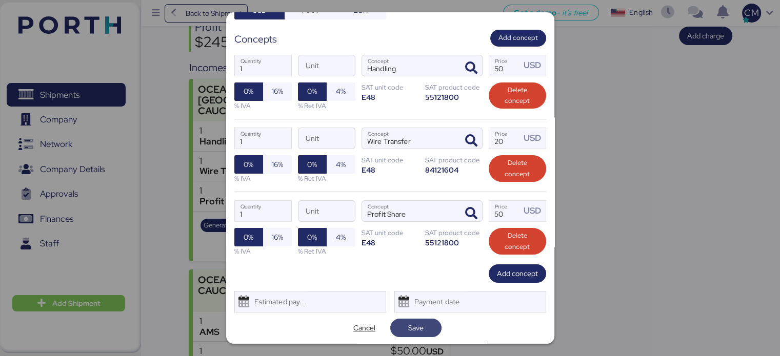
click at [403, 322] on span "Save" at bounding box center [415, 328] width 35 height 14
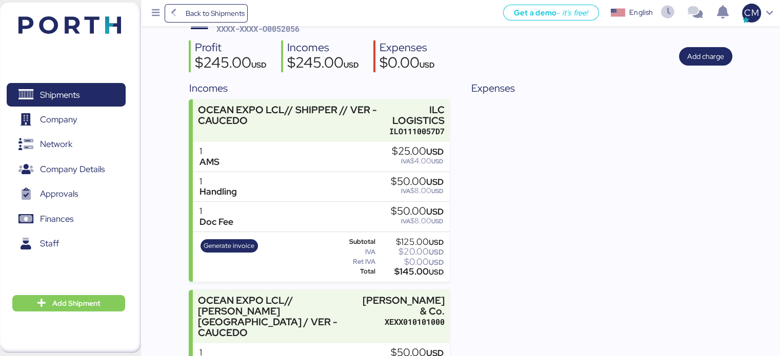
scroll to position [0, 0]
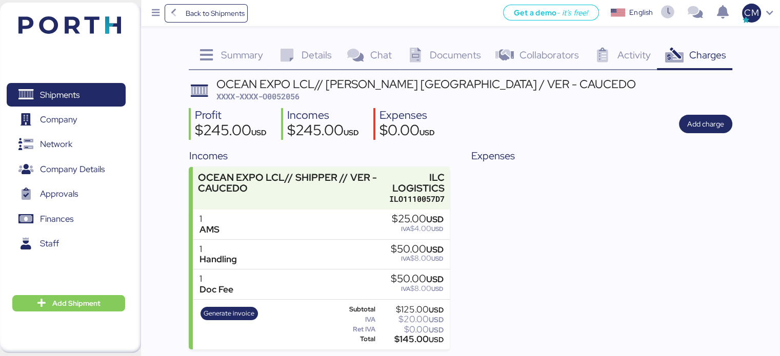
click at [285, 96] on span "XXXX-XXXX-O0052056" at bounding box center [257, 96] width 83 height 10
copy span "O0052056"
click at [649, 136] on div "Profit $245.00 USD Incomes $245.00 USD Expenses $0.00 USD Add charge" at bounding box center [460, 124] width 543 height 32
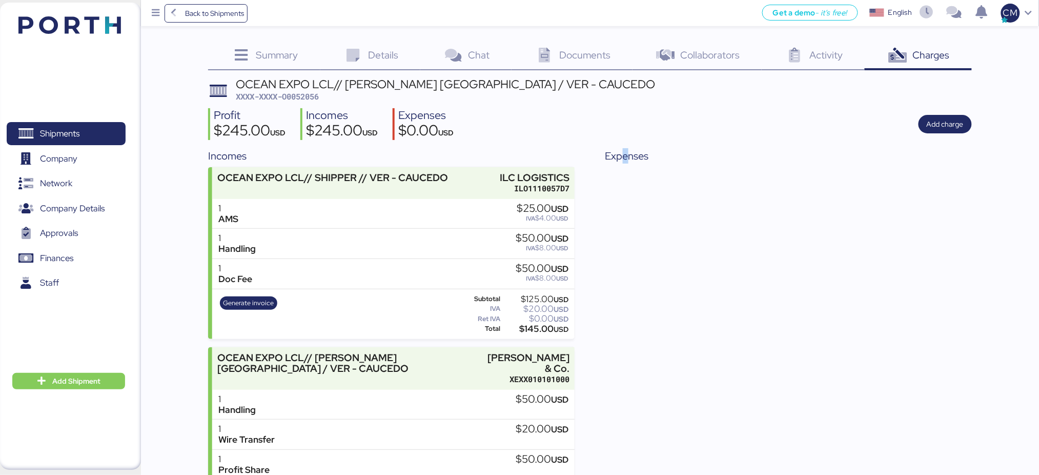
drag, startPoint x: 776, startPoint y: 0, endPoint x: 626, endPoint y: 265, distance: 304.0
click at [626, 265] on div "Expenses" at bounding box center [789, 339] width 367 height 382
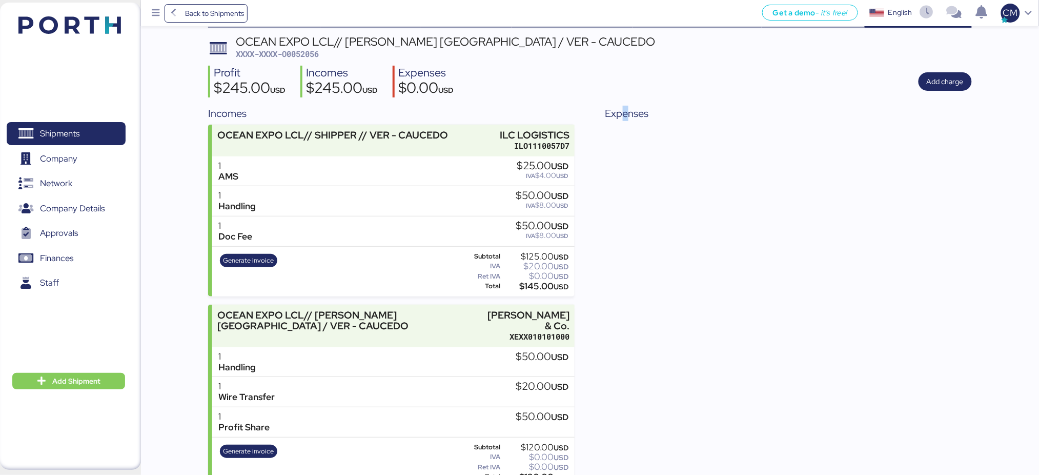
scroll to position [63, 0]
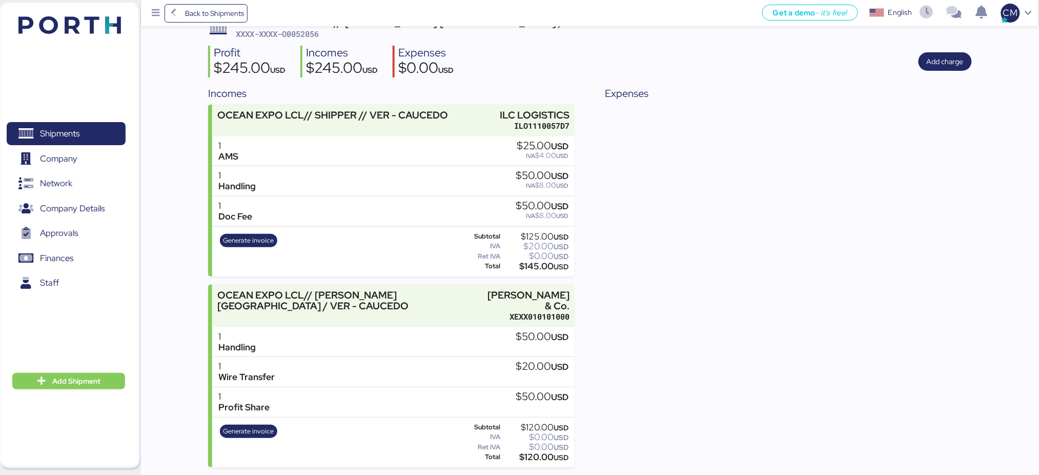
drag, startPoint x: 876, startPoint y: 184, endPoint x: 943, endPoint y: 90, distance: 114.8
click at [787, 177] on div "Expenses" at bounding box center [789, 277] width 367 height 382
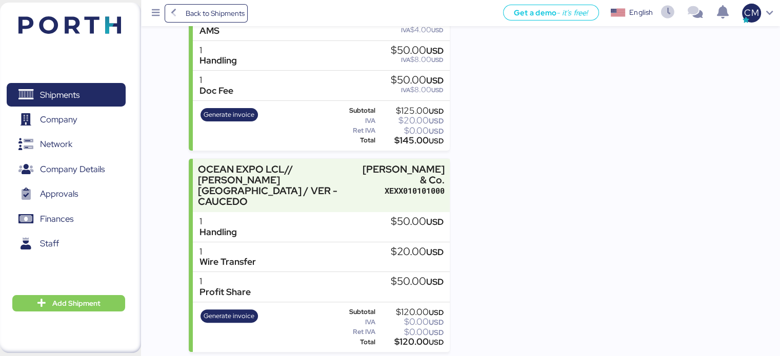
scroll to position [0, 0]
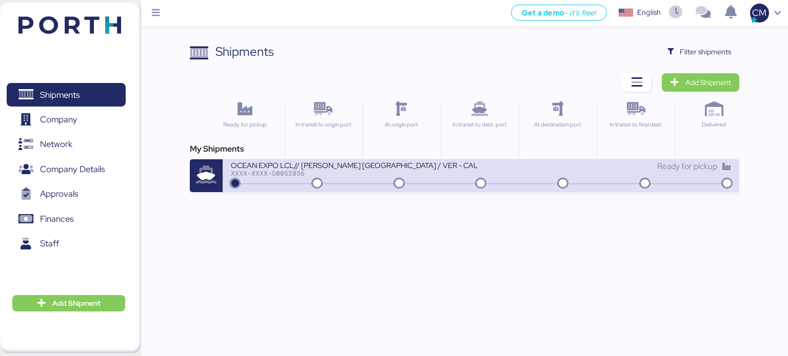
click at [447, 174] on div "XXXX-XXXX-O0052056" at bounding box center [354, 173] width 246 height 7
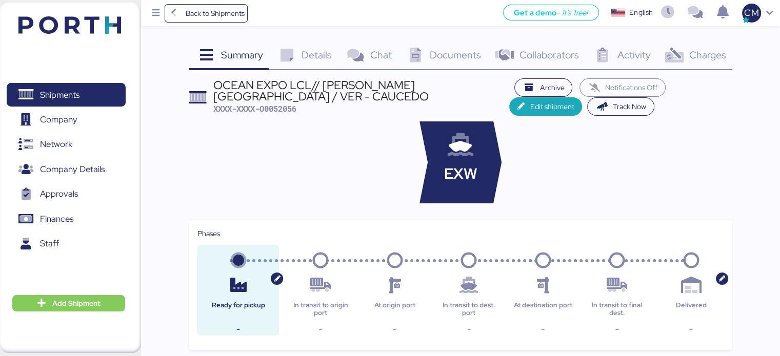
click at [670, 61] on icon at bounding box center [674, 55] width 22 height 15
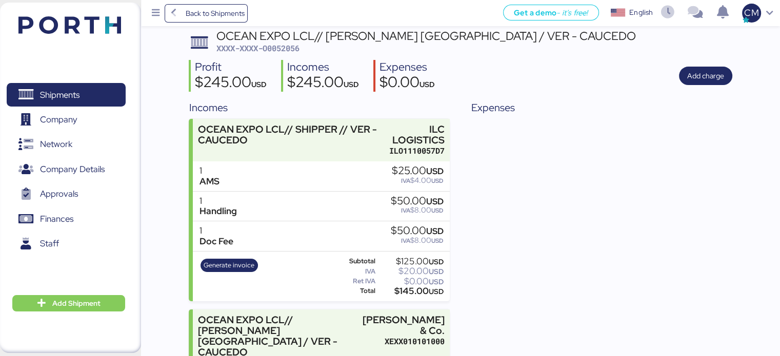
scroll to position [48, 0]
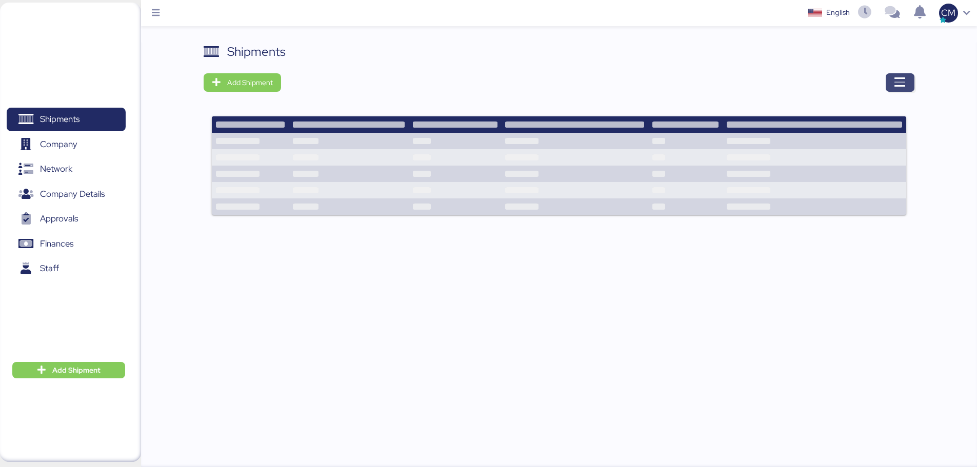
click at [894, 79] on icon "button" at bounding box center [900, 82] width 12 height 12
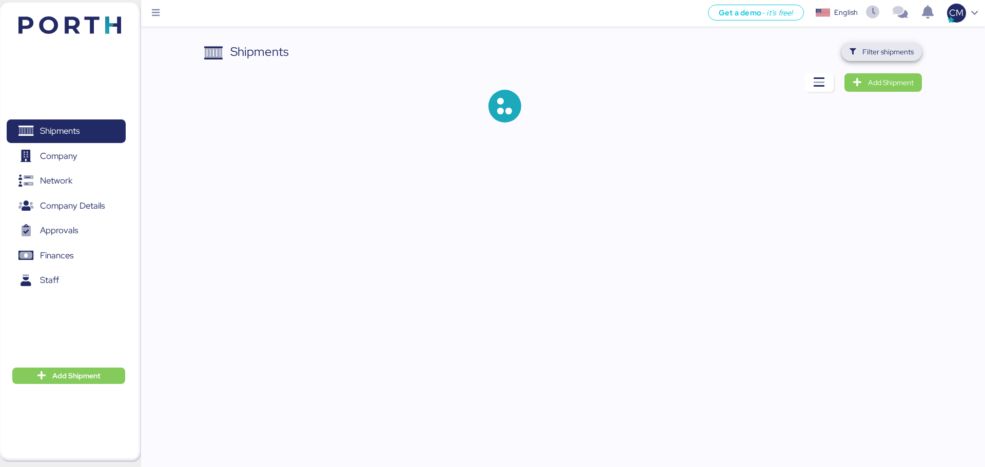
click at [871, 54] on span "Filter shipments" at bounding box center [887, 52] width 51 height 12
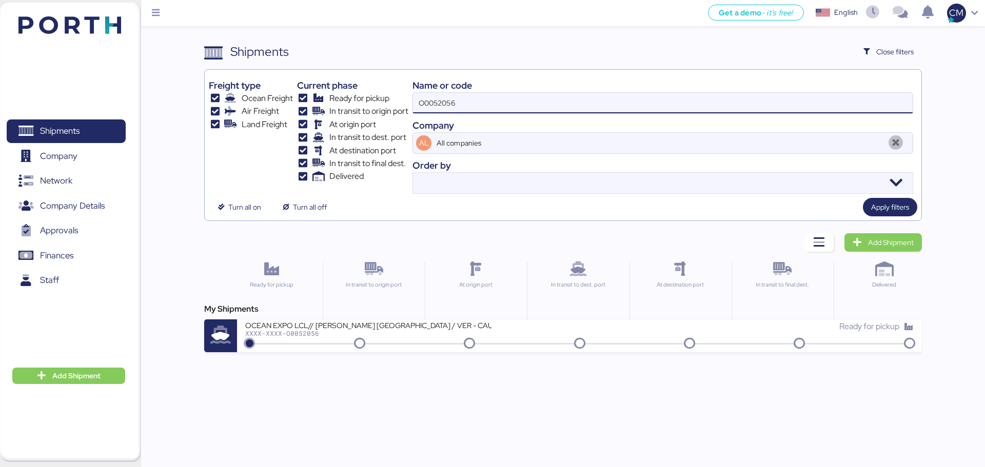
click at [487, 105] on input "O0052056" at bounding box center [662, 103] width 499 height 21
type input "O0052093"
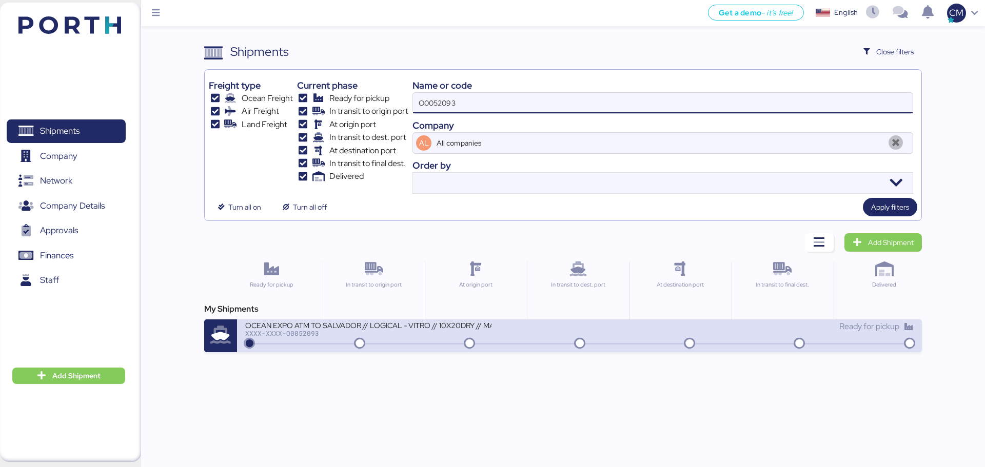
click at [320, 333] on div "XXXX-XXXX-O0052093" at bounding box center [368, 333] width 246 height 7
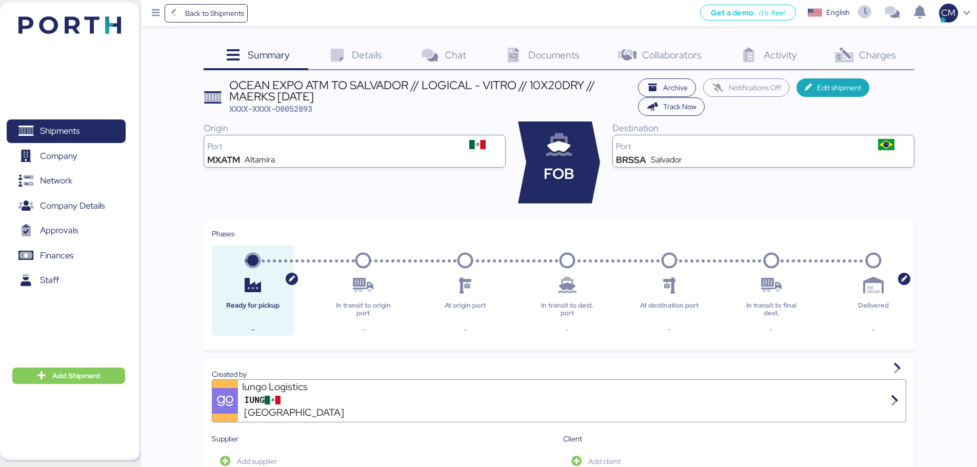
click at [865, 56] on span "Charges" at bounding box center [877, 54] width 37 height 13
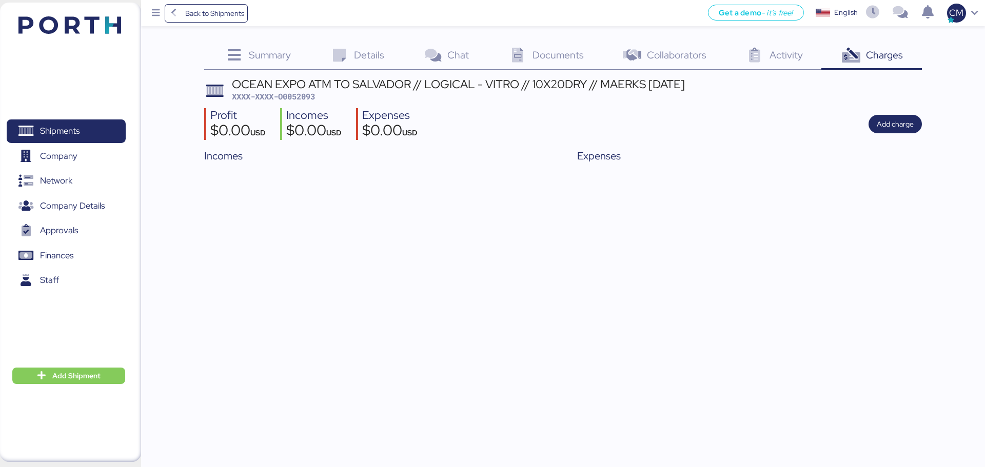
click at [306, 96] on span "XXXX-XXXX-O0052093" at bounding box center [273, 96] width 83 height 10
click at [305, 98] on span "XXXX-XXXX-O0052093" at bounding box center [273, 96] width 83 height 10
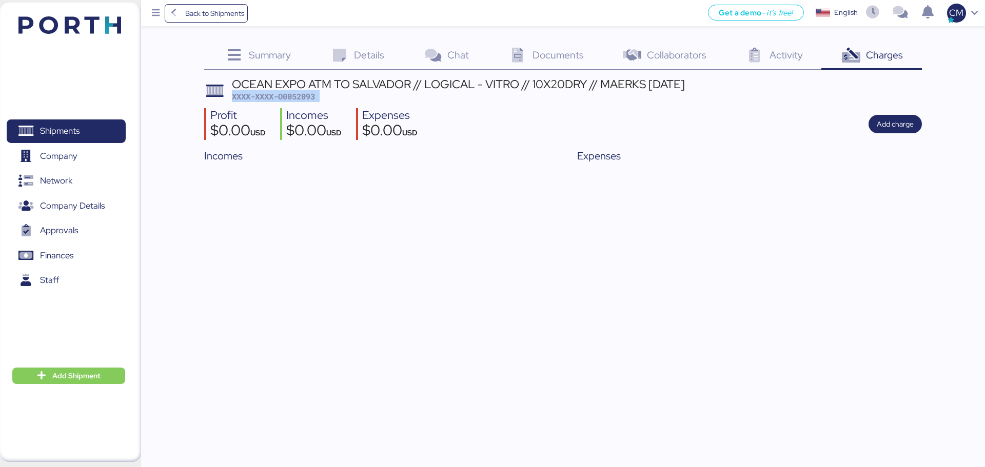
click at [305, 98] on span "XXXX-XXXX-O0052093" at bounding box center [273, 96] width 83 height 10
click at [315, 95] on span "XXXX-XXXX-O0052093" at bounding box center [273, 96] width 83 height 10
drag, startPoint x: 319, startPoint y: 95, endPoint x: 281, endPoint y: 99, distance: 38.6
click at [281, 99] on div "OCEAN EXPO ATM TO SALVADOR // LOGICAL - VITRO // 10X20DRY // MAERKS [DATE] XXXX…" at bounding box center [458, 90] width 453 height 24
copy span "O0052093"
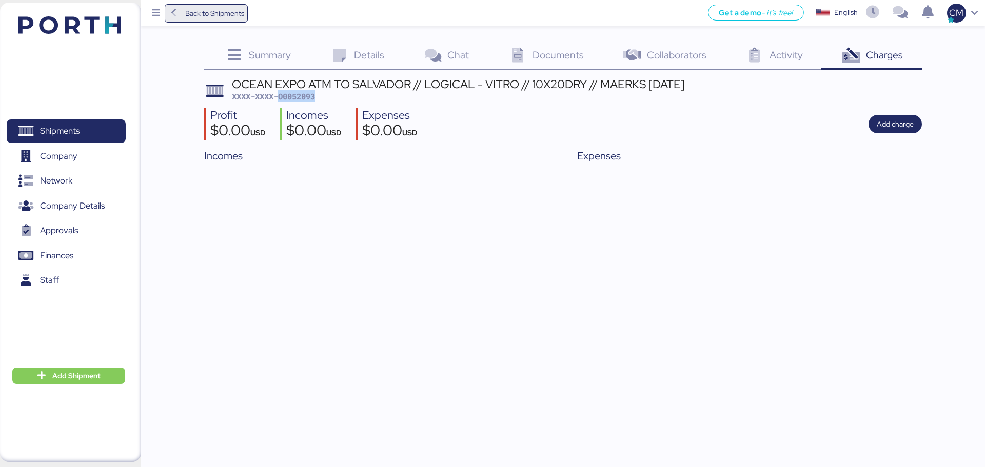
click at [174, 7] on span "Back to Shipments" at bounding box center [206, 13] width 76 height 18
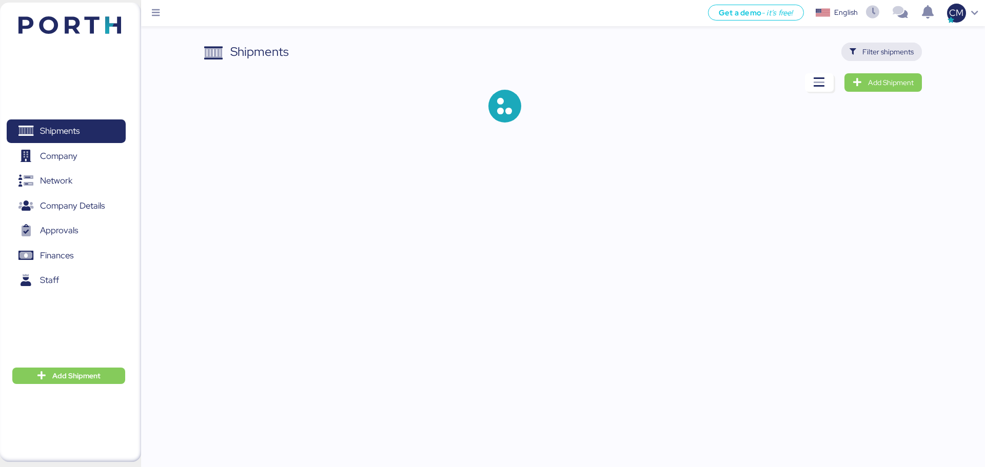
click at [907, 48] on span "Filter shipments" at bounding box center [887, 52] width 51 height 12
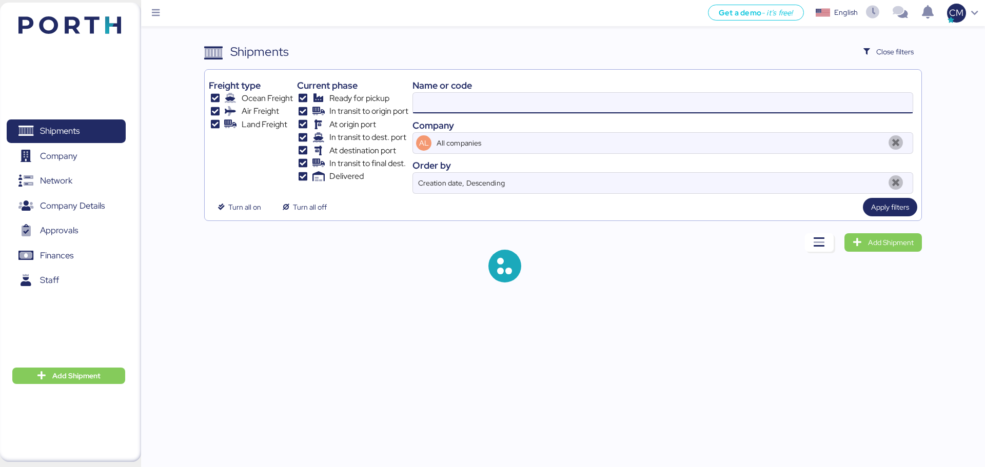
click at [458, 107] on input at bounding box center [662, 103] width 499 height 21
paste input "O0052023"
type input "O0052023"
click at [478, 103] on input "O0052023" at bounding box center [662, 103] width 499 height 21
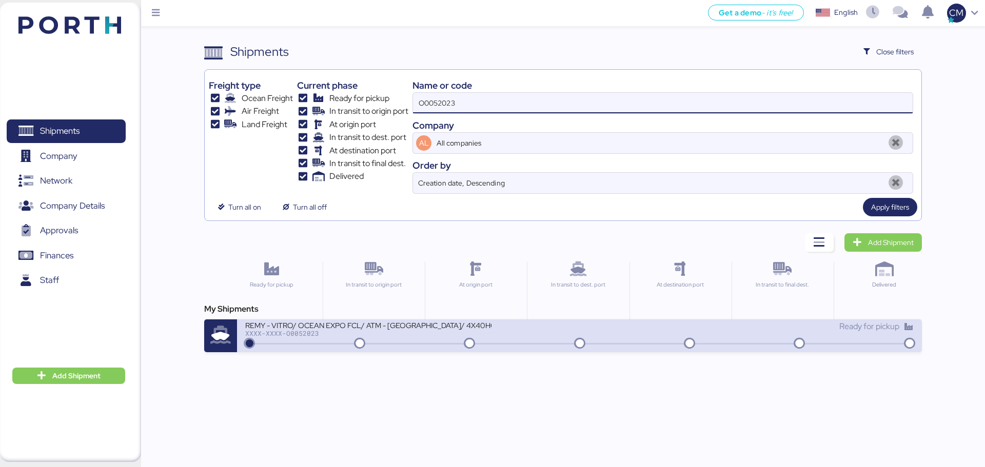
click at [431, 321] on div "REMY - VITRO/ OCEAN EXPO FCL/ ATM - [GEOGRAPHIC_DATA]/ 4X40HQ" at bounding box center [368, 325] width 246 height 9
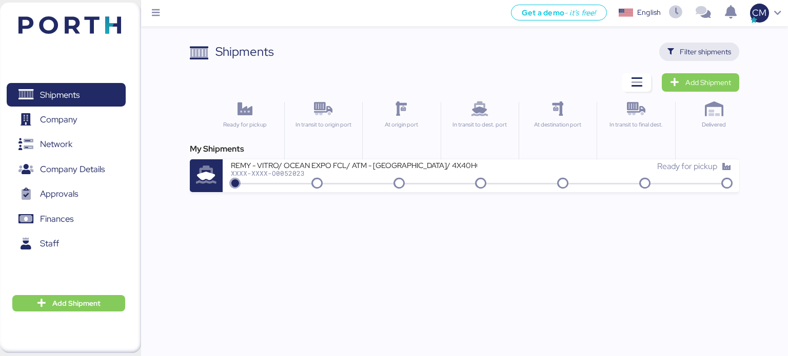
click at [710, 47] on span "Filter shipments" at bounding box center [704, 52] width 51 height 12
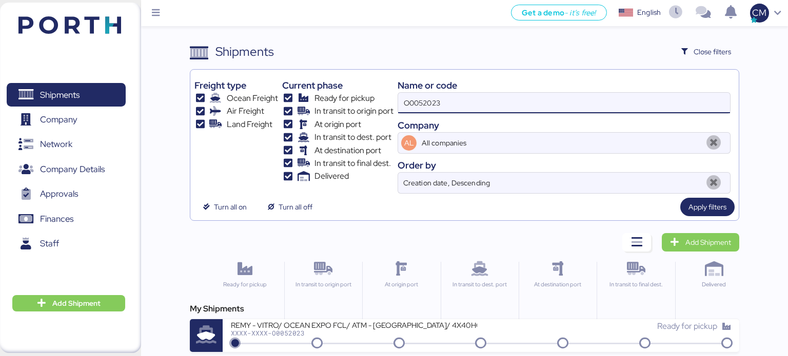
click at [413, 99] on input "O0052023" at bounding box center [564, 103] width 332 height 21
paste input "O0052056"
type input "O0052056"
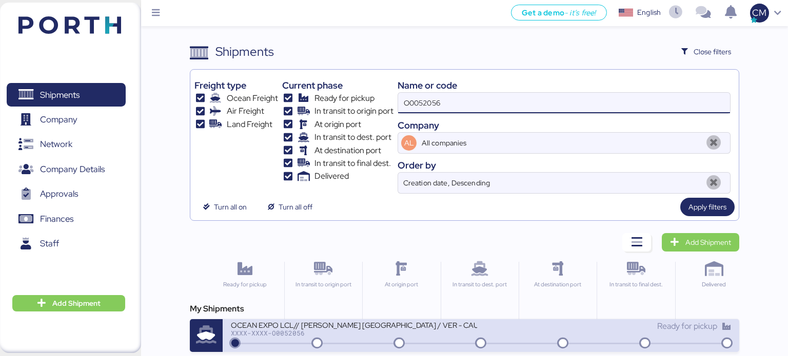
click at [293, 324] on div "OCEAN EXPO LCL// [PERSON_NAME] [GEOGRAPHIC_DATA] / VER - CAUCEDO" at bounding box center [354, 325] width 246 height 9
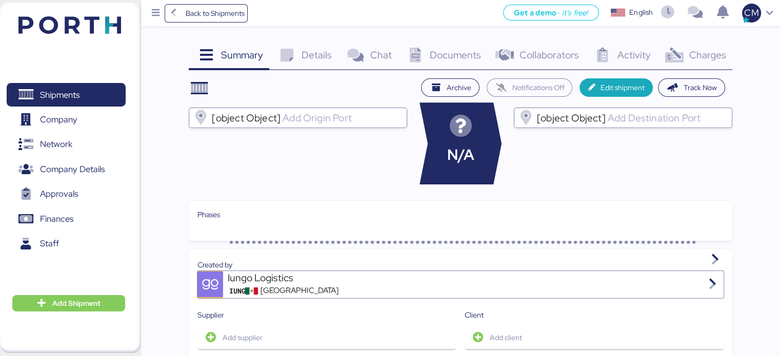
click at [701, 58] on span "Charges" at bounding box center [707, 54] width 37 height 13
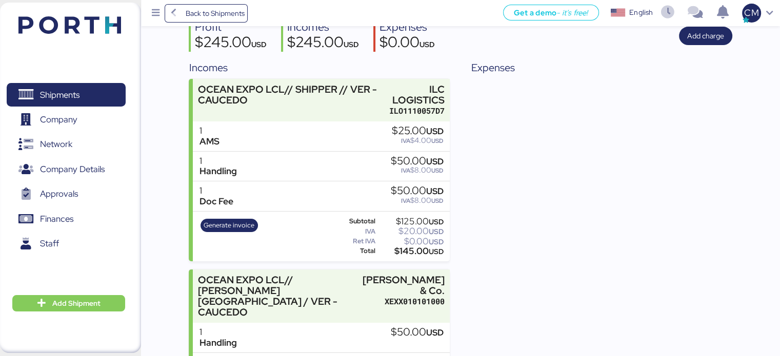
scroll to position [202, 0]
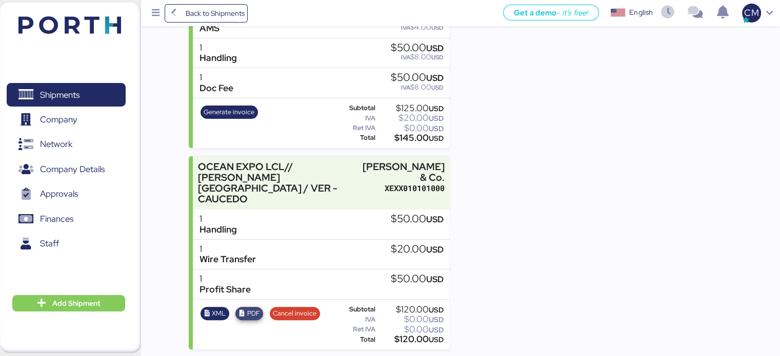
click at [253, 313] on span "PDF" at bounding box center [253, 313] width 13 height 11
click at [570, 102] on div "Expenses" at bounding box center [601, 148] width 261 height 403
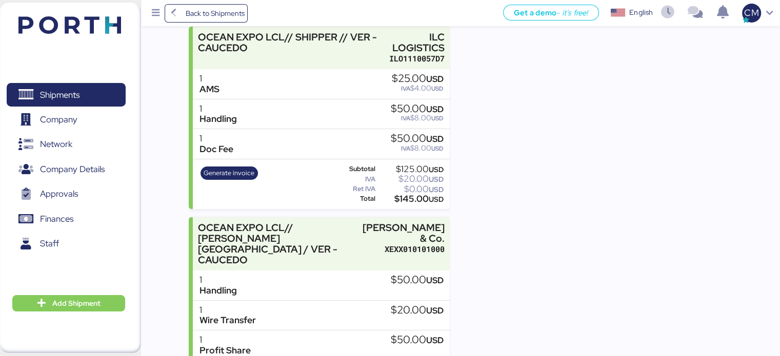
scroll to position [0, 0]
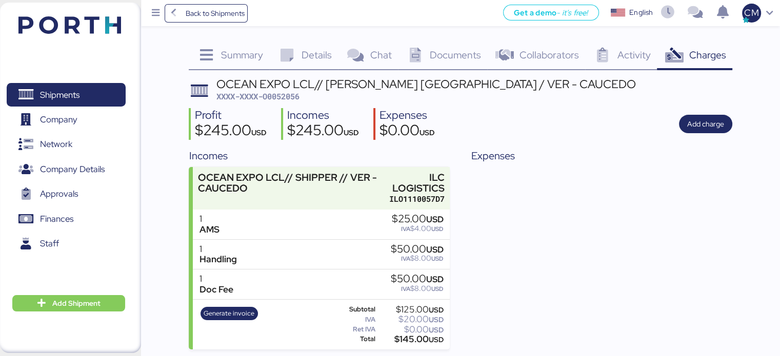
click at [568, 204] on div "Expenses" at bounding box center [601, 349] width 261 height 403
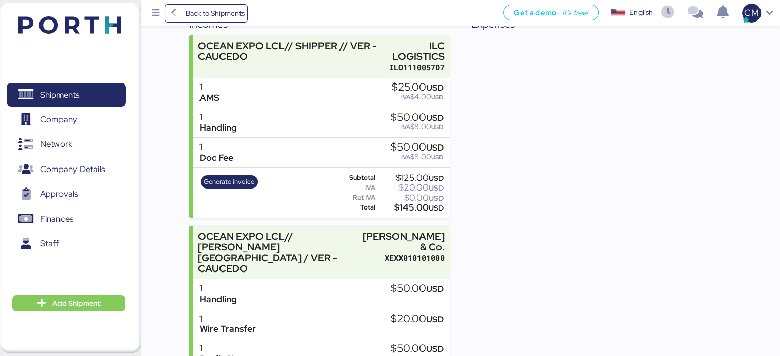
scroll to position [48, 0]
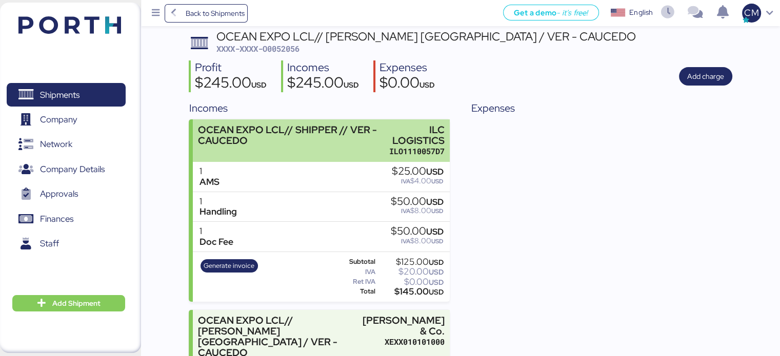
click at [416, 138] on div "ILC LOGISTICS" at bounding box center [417, 136] width 56 height 22
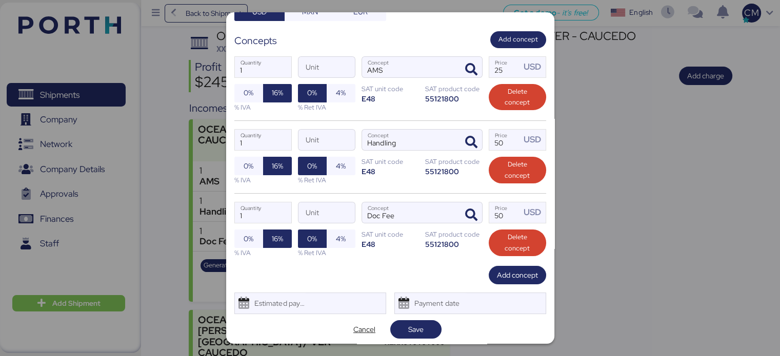
scroll to position [156, 0]
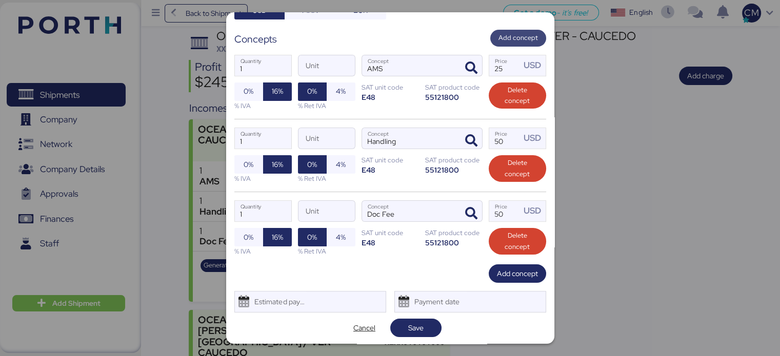
click at [508, 103] on span "Delete concept" at bounding box center [517, 96] width 41 height 23
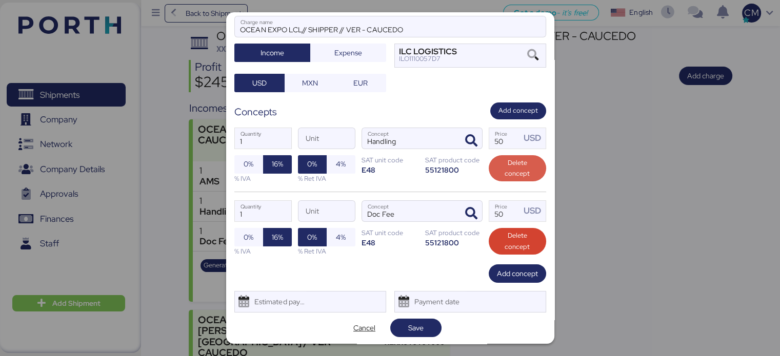
click at [514, 161] on span "Delete concept" at bounding box center [517, 168] width 41 height 23
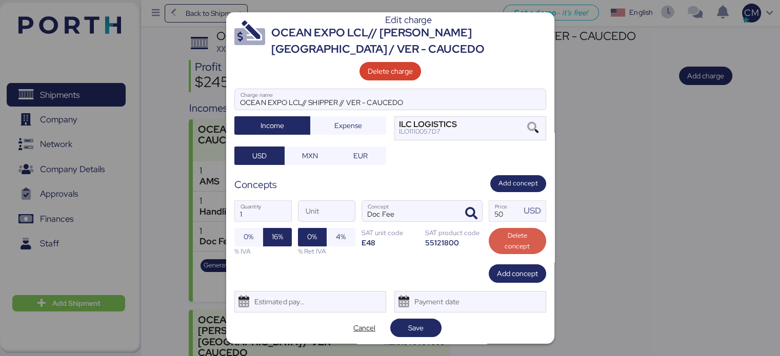
click at [507, 242] on span "Delete concept" at bounding box center [517, 241] width 41 height 23
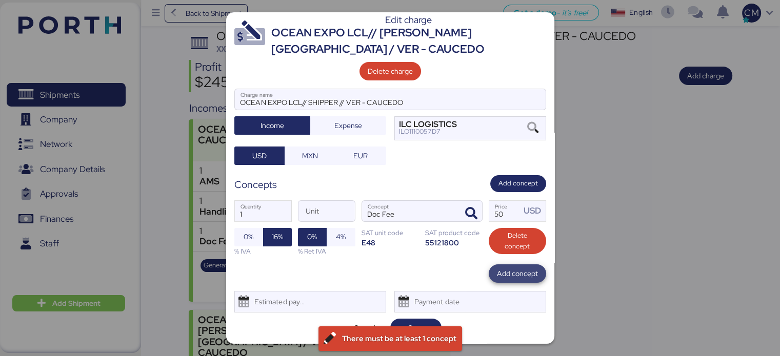
click at [513, 277] on span "Add concept" at bounding box center [517, 274] width 41 height 12
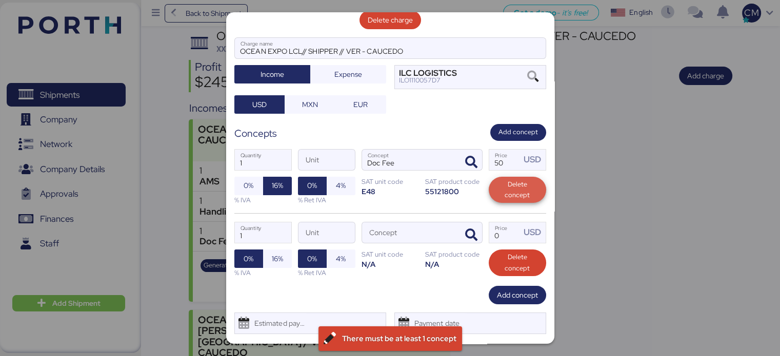
click at [505, 193] on span "Delete concept" at bounding box center [517, 190] width 41 height 23
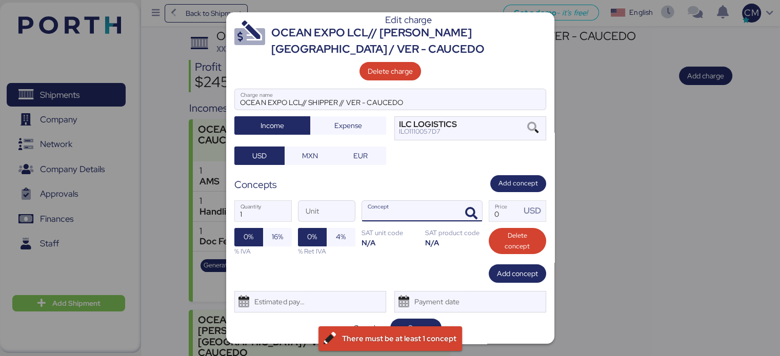
click at [389, 205] on input "Concept" at bounding box center [409, 211] width 95 height 21
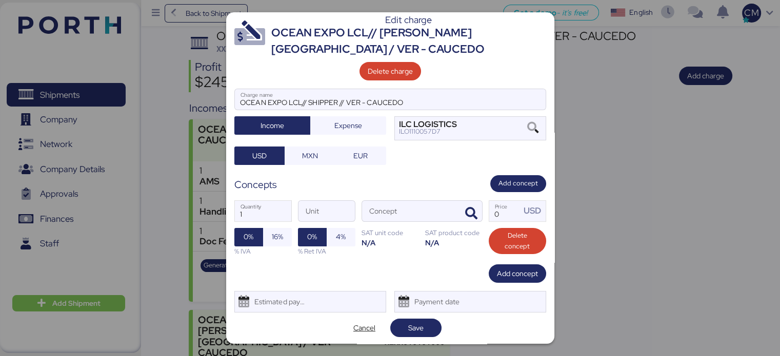
drag, startPoint x: 394, startPoint y: 205, endPoint x: 443, endPoint y: 224, distance: 52.1
click at [398, 205] on input "Concept" at bounding box center [409, 211] width 95 height 21
click at [465, 214] on icon "button" at bounding box center [471, 214] width 12 height 12
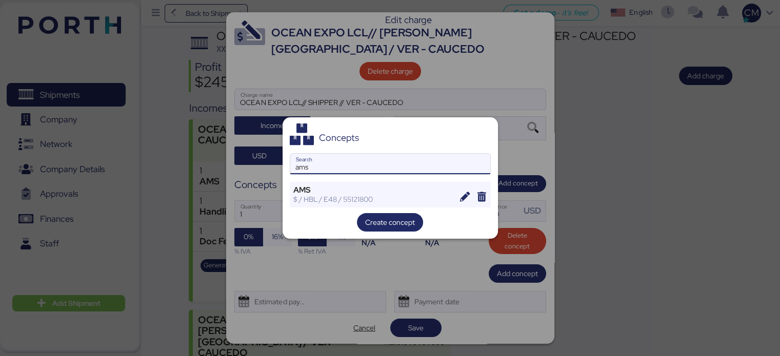
type input "ams"
click at [372, 209] on div "Concepts ams Search AMS $ / HBL / E48 / 55121800 Create concept" at bounding box center [390, 178] width 215 height 122
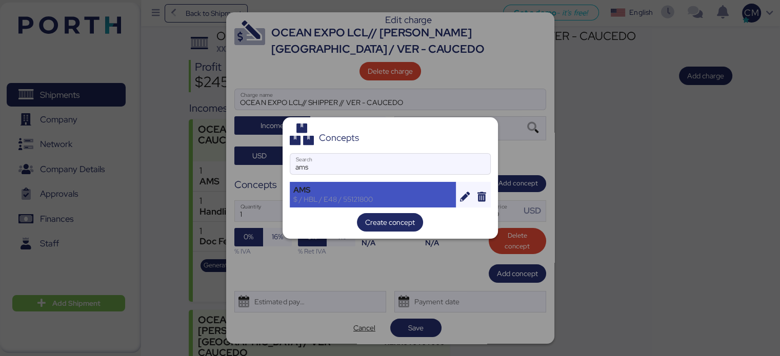
click at [377, 196] on div "$ / HBL / E48 / 55121800" at bounding box center [372, 199] width 159 height 9
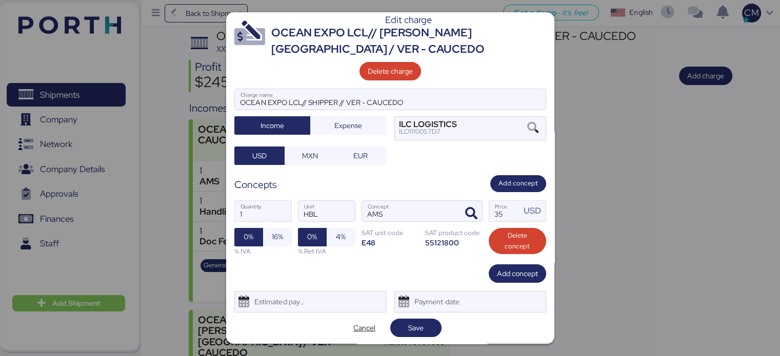
click at [474, 192] on div "1 Quantity HBL Unit AMS Concept 35 Price USD 0% 16% % IVA 0% 4% % Ret IVA SAT u…" at bounding box center [390, 228] width 312 height 72
click at [497, 212] on input "35" at bounding box center [505, 211] width 32 height 21
type input "3"
type input "40"
click at [525, 267] on span "Add concept" at bounding box center [517, 274] width 41 height 14
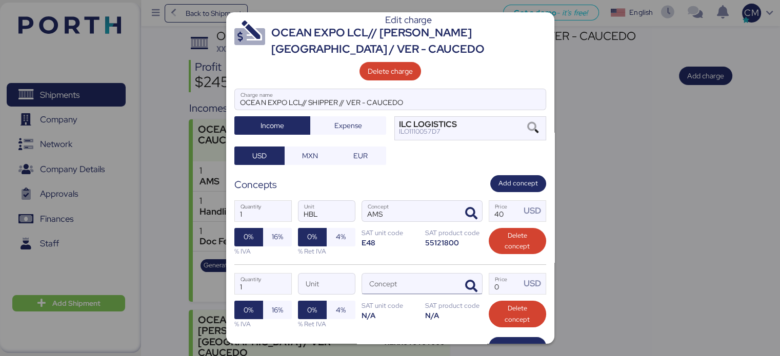
click at [421, 283] on input "Concept" at bounding box center [409, 284] width 95 height 21
drag, startPoint x: 430, startPoint y: 291, endPoint x: 432, endPoint y: 281, distance: 10.5
click at [430, 291] on input "Concept" at bounding box center [409, 284] width 95 height 21
type input "a"
click at [461, 287] on span "button" at bounding box center [472, 287] width 22 height 22
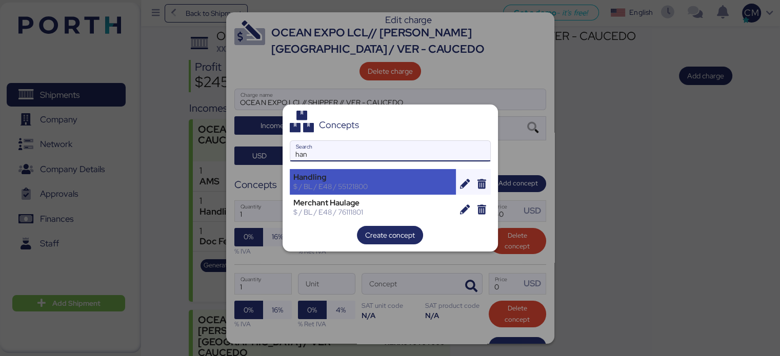
type input "han"
click at [354, 178] on div "Handling" at bounding box center [372, 177] width 159 height 9
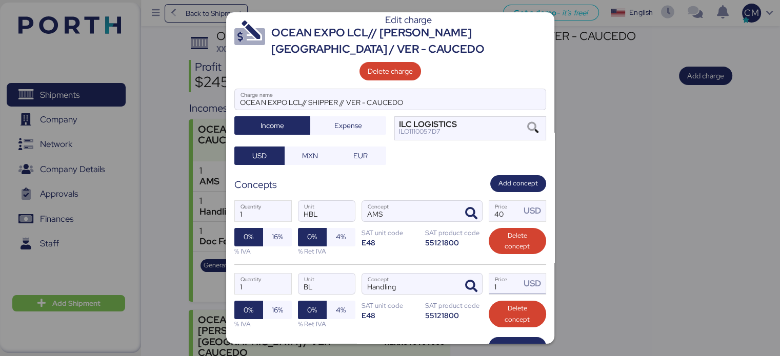
click at [494, 282] on input "1" at bounding box center [505, 284] width 32 height 21
type input "50"
click at [275, 235] on span "16%" at bounding box center [277, 237] width 11 height 12
click at [283, 304] on span "16%" at bounding box center [277, 310] width 29 height 18
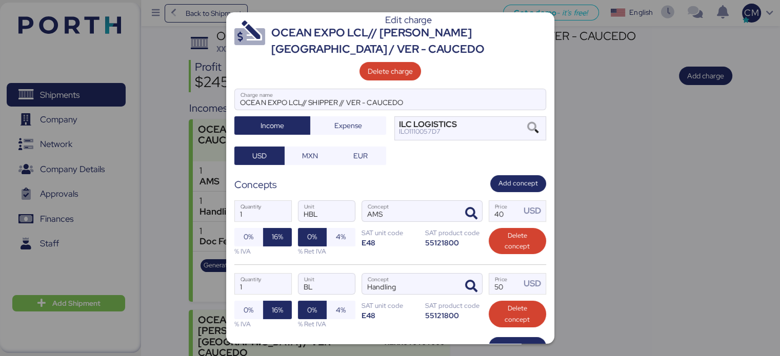
scroll to position [62, 0]
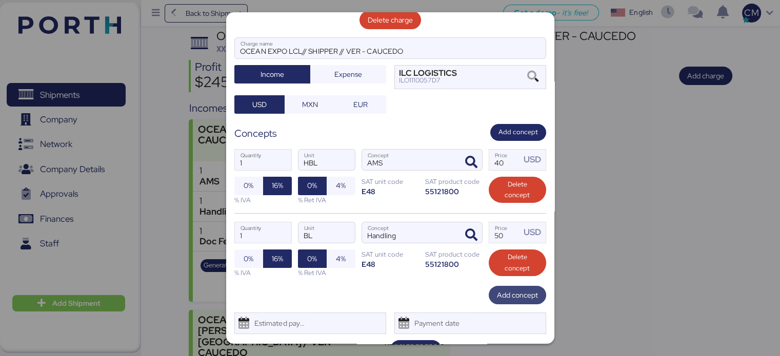
click at [501, 289] on span "Add concept" at bounding box center [517, 295] width 41 height 12
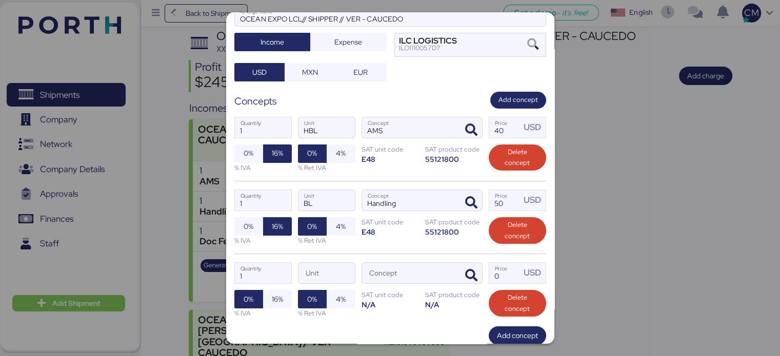
scroll to position [156, 0]
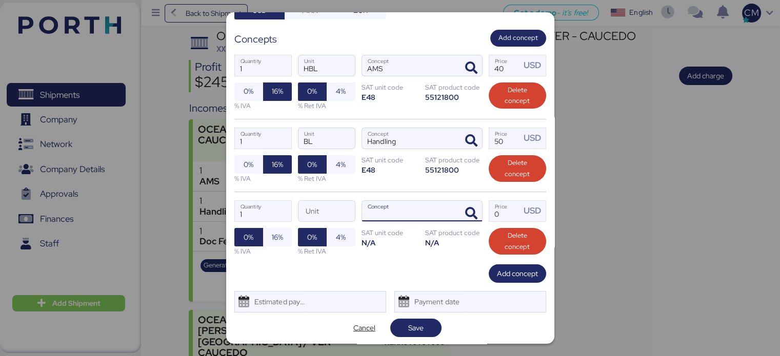
click at [384, 216] on input "Concept" at bounding box center [409, 211] width 95 height 21
click at [465, 213] on icon "button" at bounding box center [471, 214] width 12 height 12
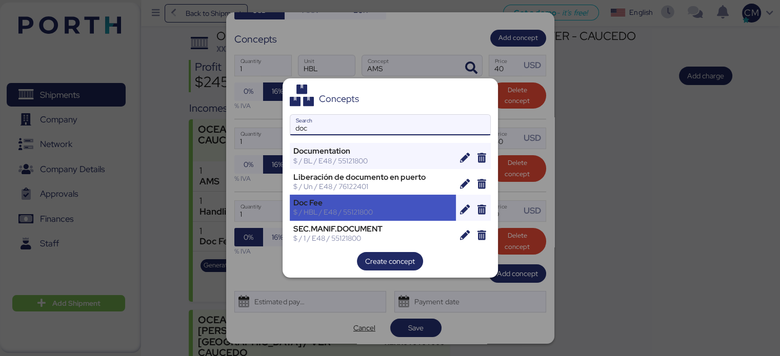
type input "doc"
click at [330, 207] on div "Doc Fee" at bounding box center [372, 202] width 159 height 9
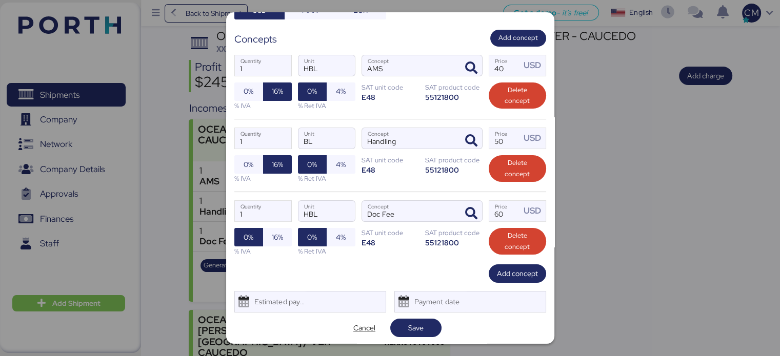
drag, startPoint x: 693, startPoint y: 252, endPoint x: 635, endPoint y: 225, distance: 64.2
click at [691, 251] on div at bounding box center [390, 178] width 780 height 356
click at [279, 234] on span "16%" at bounding box center [277, 237] width 11 height 12
click at [421, 324] on span "Save" at bounding box center [415, 328] width 35 height 14
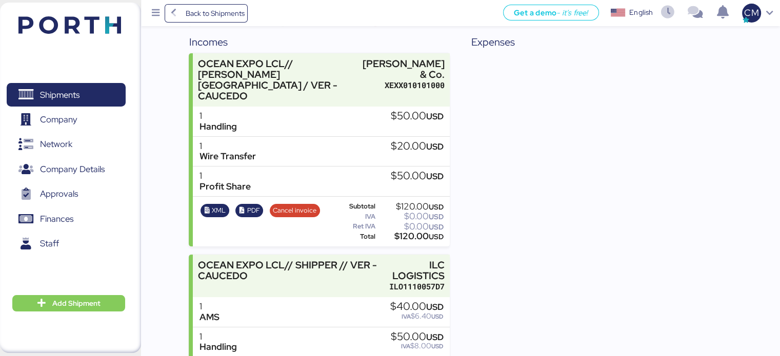
scroll to position [202, 0]
